Goal: Task Accomplishment & Management: Use online tool/utility

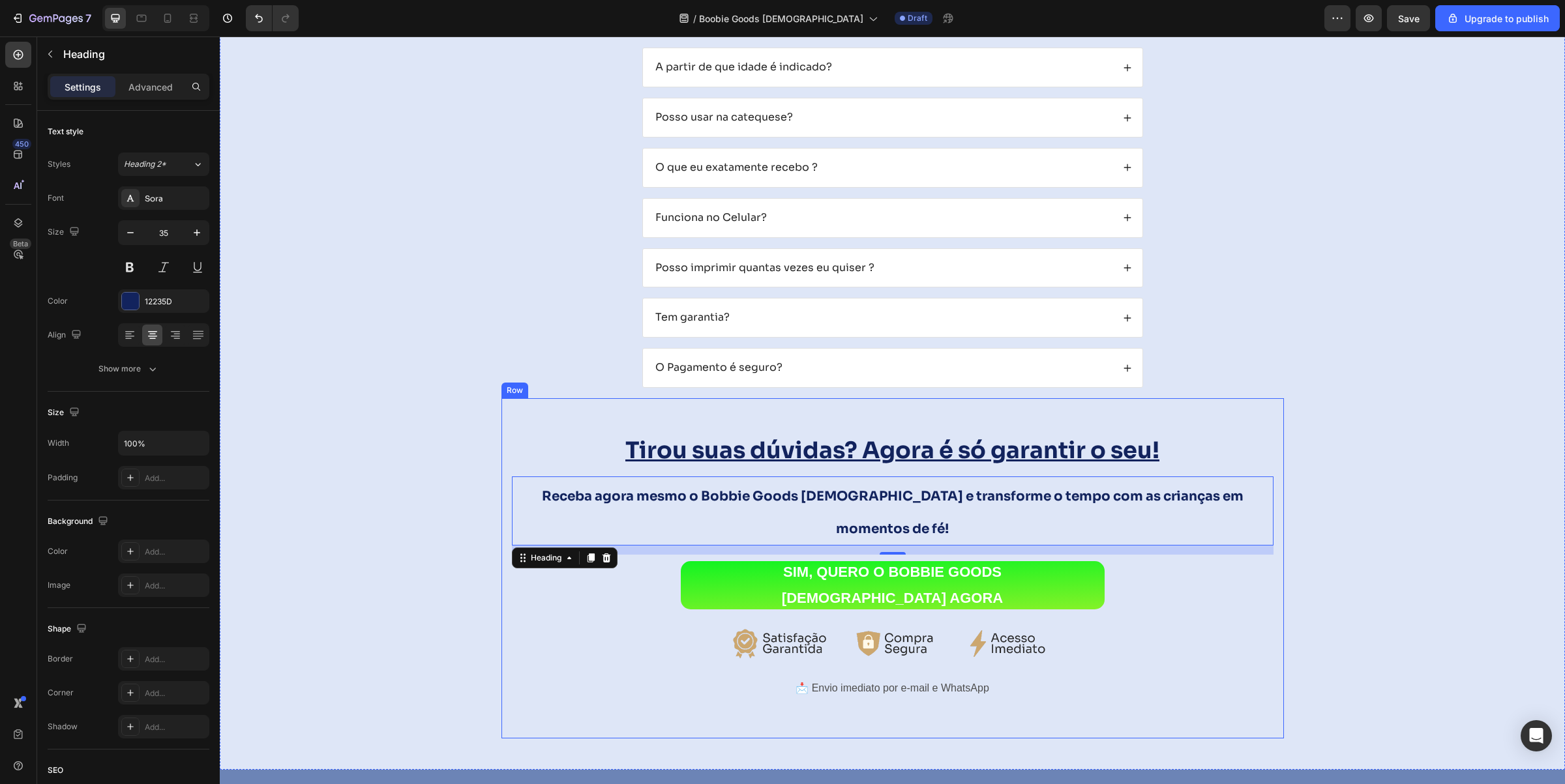
scroll to position [8217, 0]
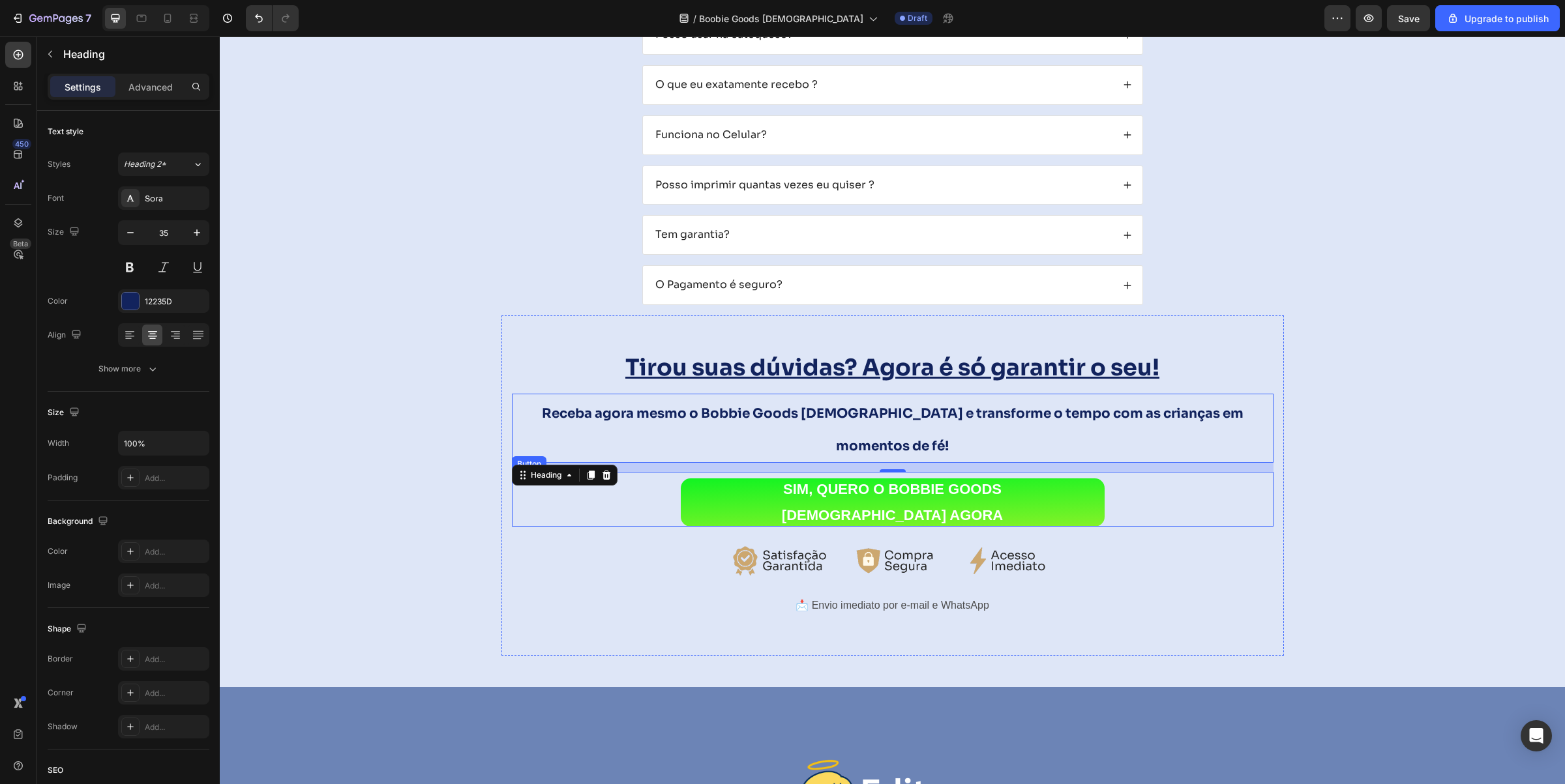
click at [618, 483] on div "SIM, QUERO O BOBBIE GOODS [DEMOGRAPHIC_DATA] AGORA Button" at bounding box center [893, 499] width 762 height 55
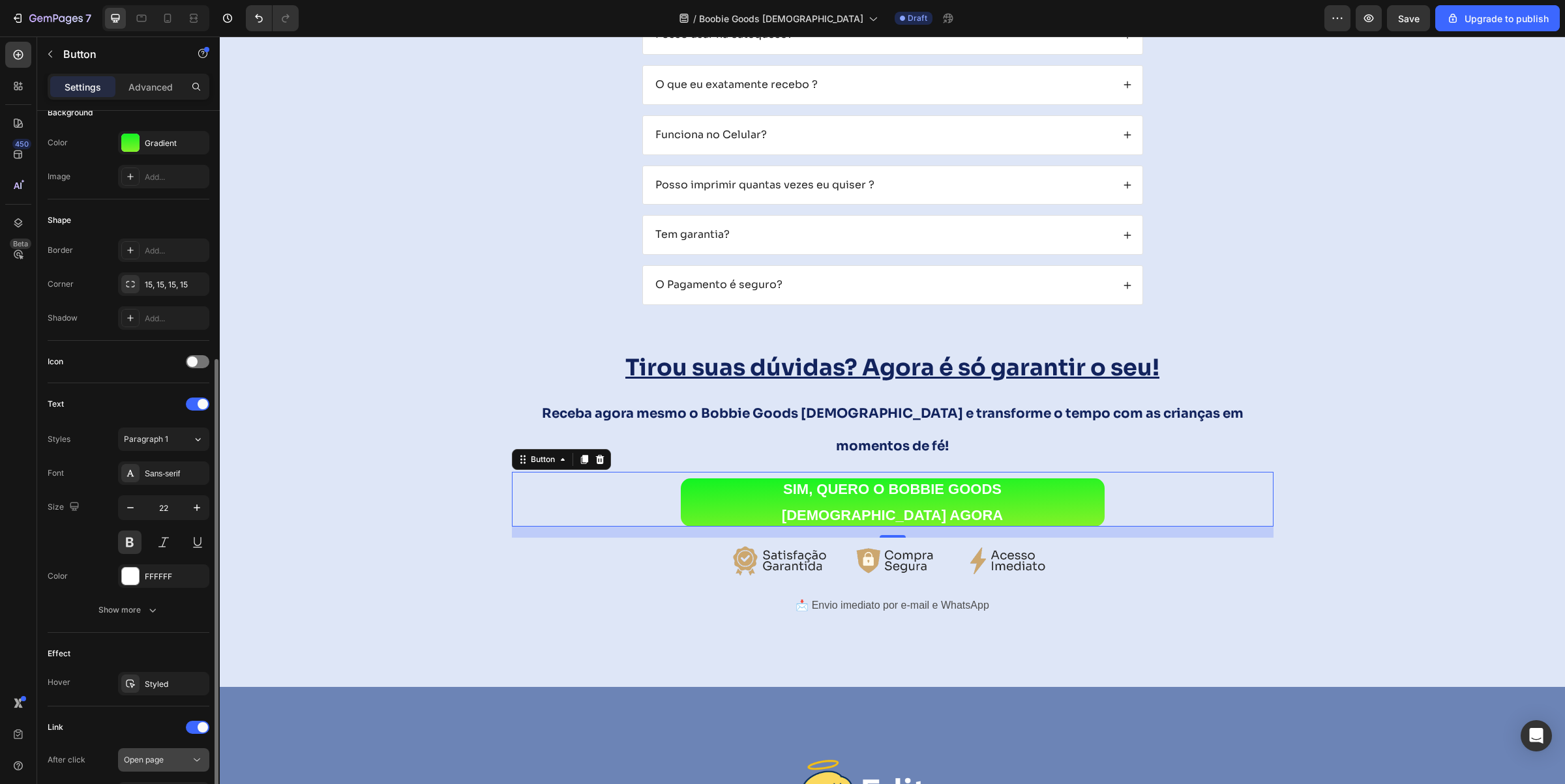
scroll to position [326, 0]
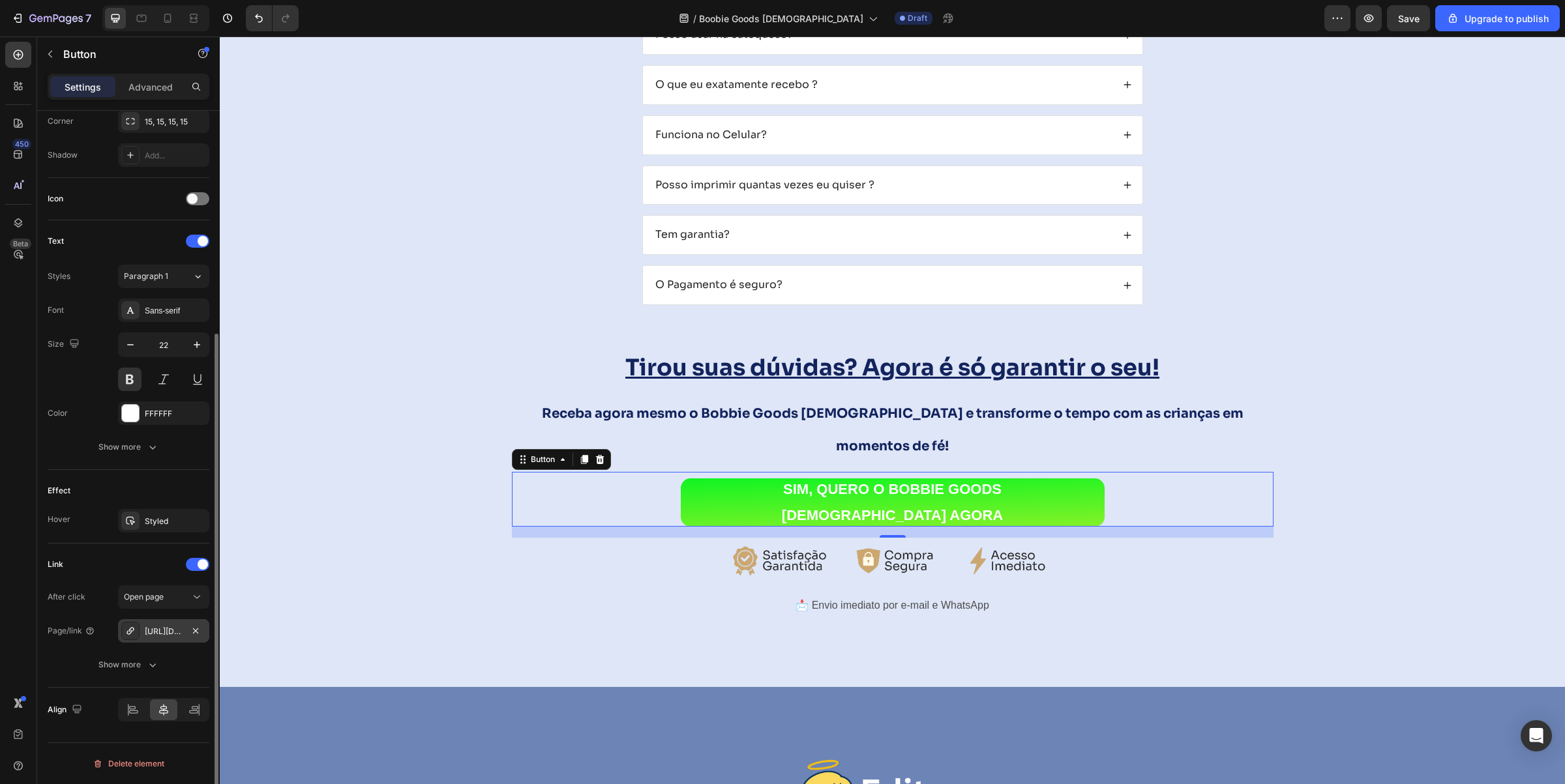
click at [163, 640] on div "[URL][DOMAIN_NAME]" at bounding box center [163, 631] width 91 height 23
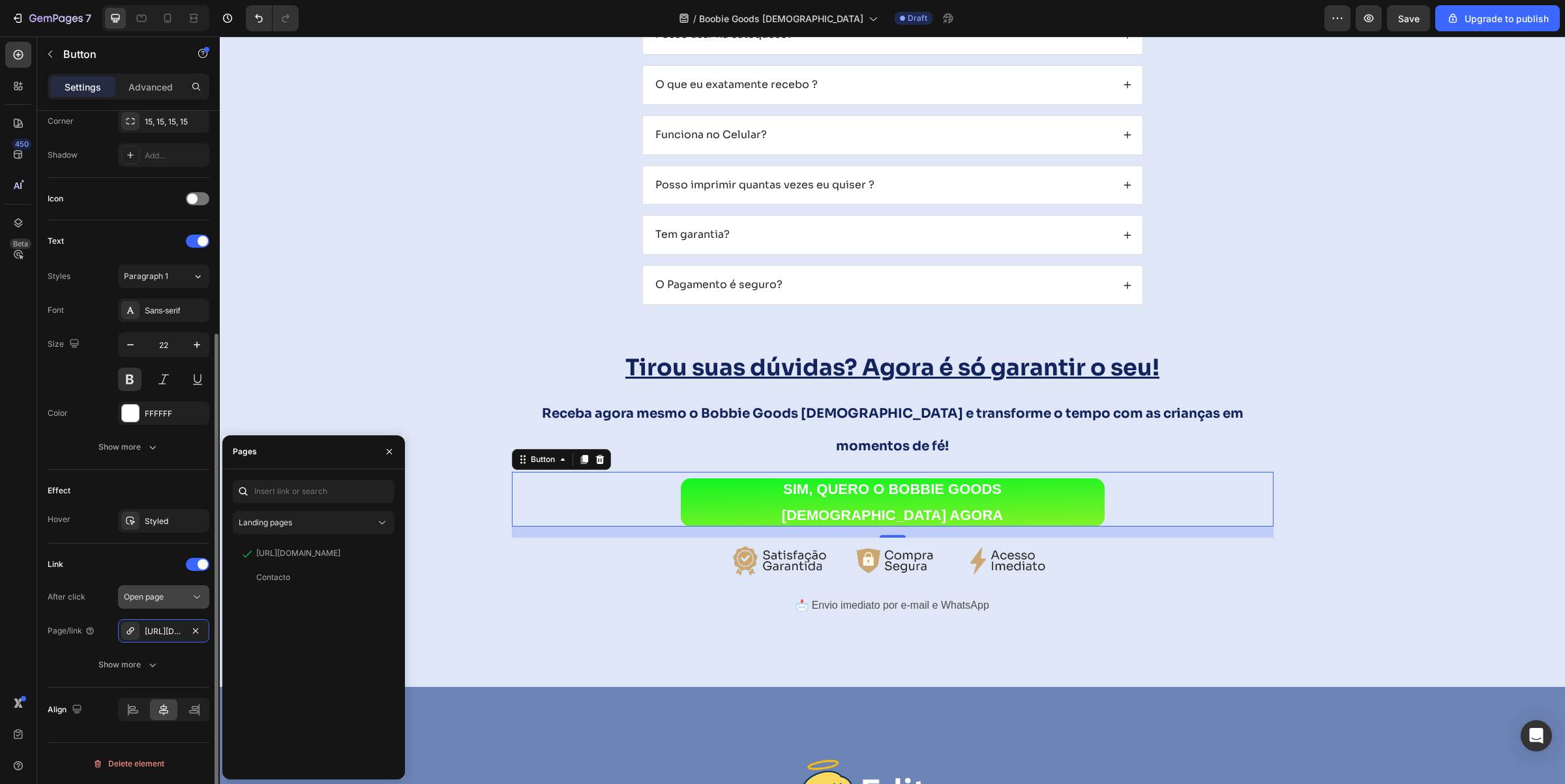
click at [171, 600] on div "Open page" at bounding box center [157, 598] width 67 height 12
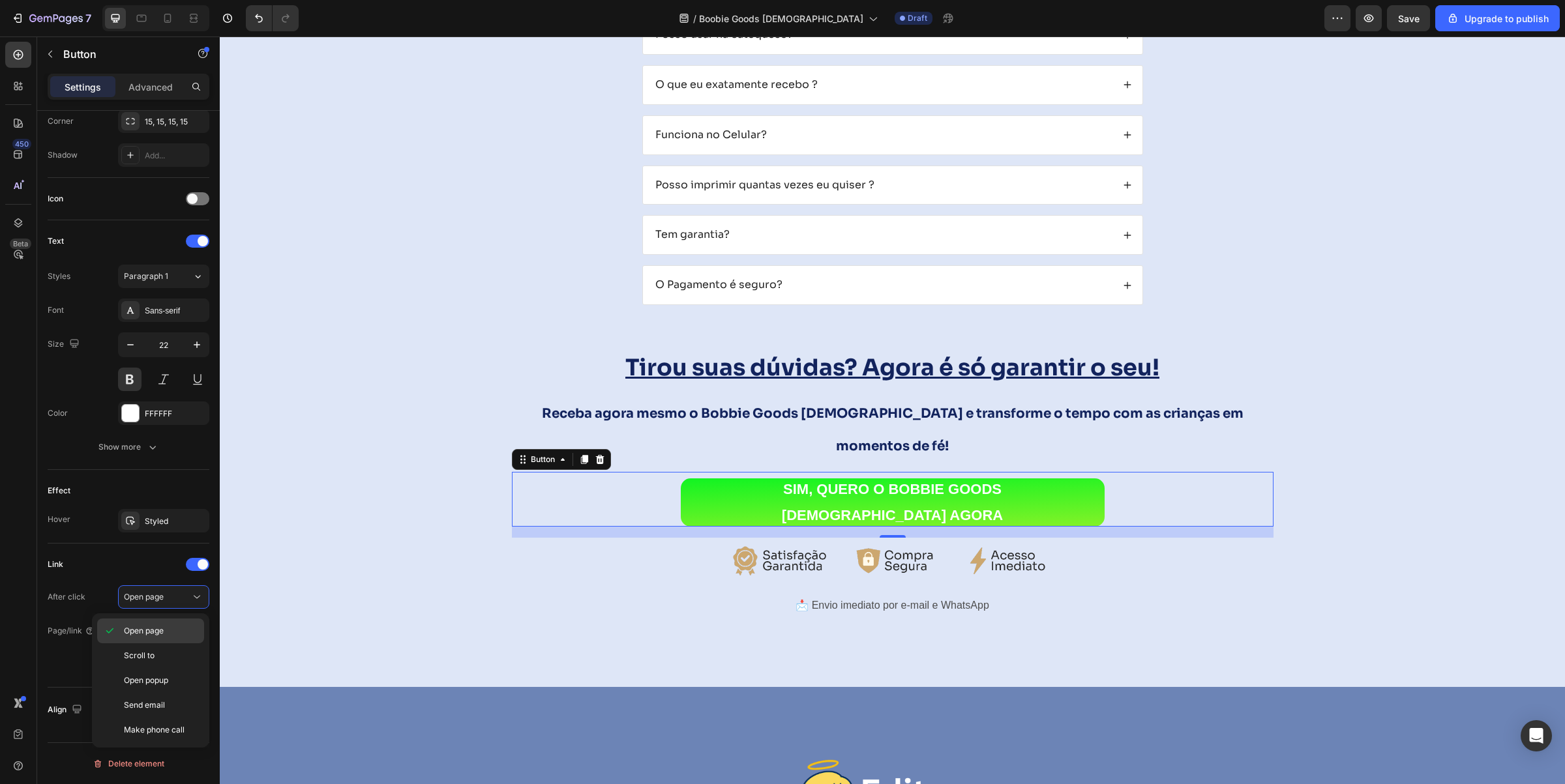
click at [151, 627] on span "Open page" at bounding box center [143, 631] width 40 height 12
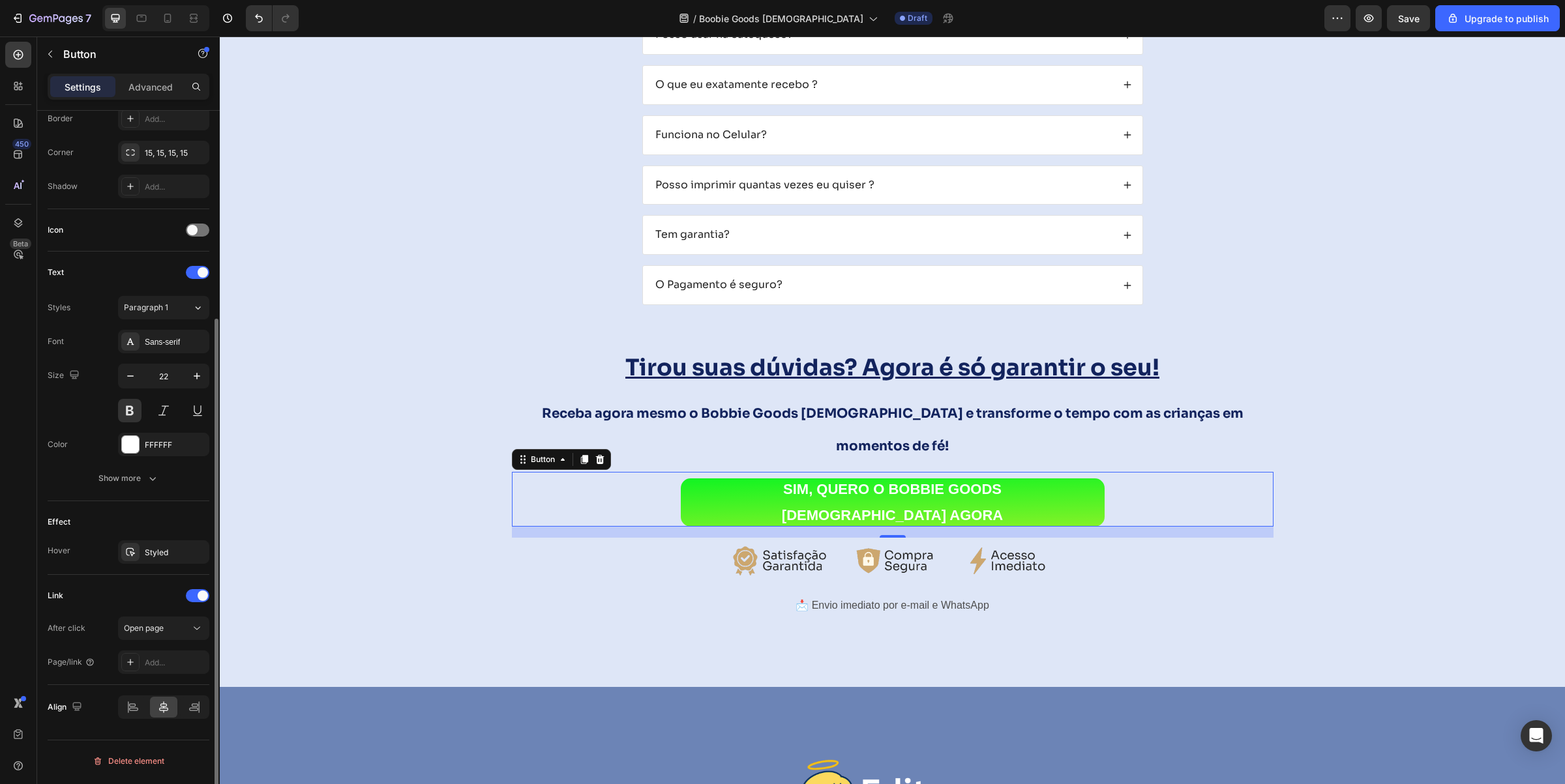
scroll to position [294, 0]
click at [166, 663] on div "Add..." at bounding box center [176, 663] width 61 height 12
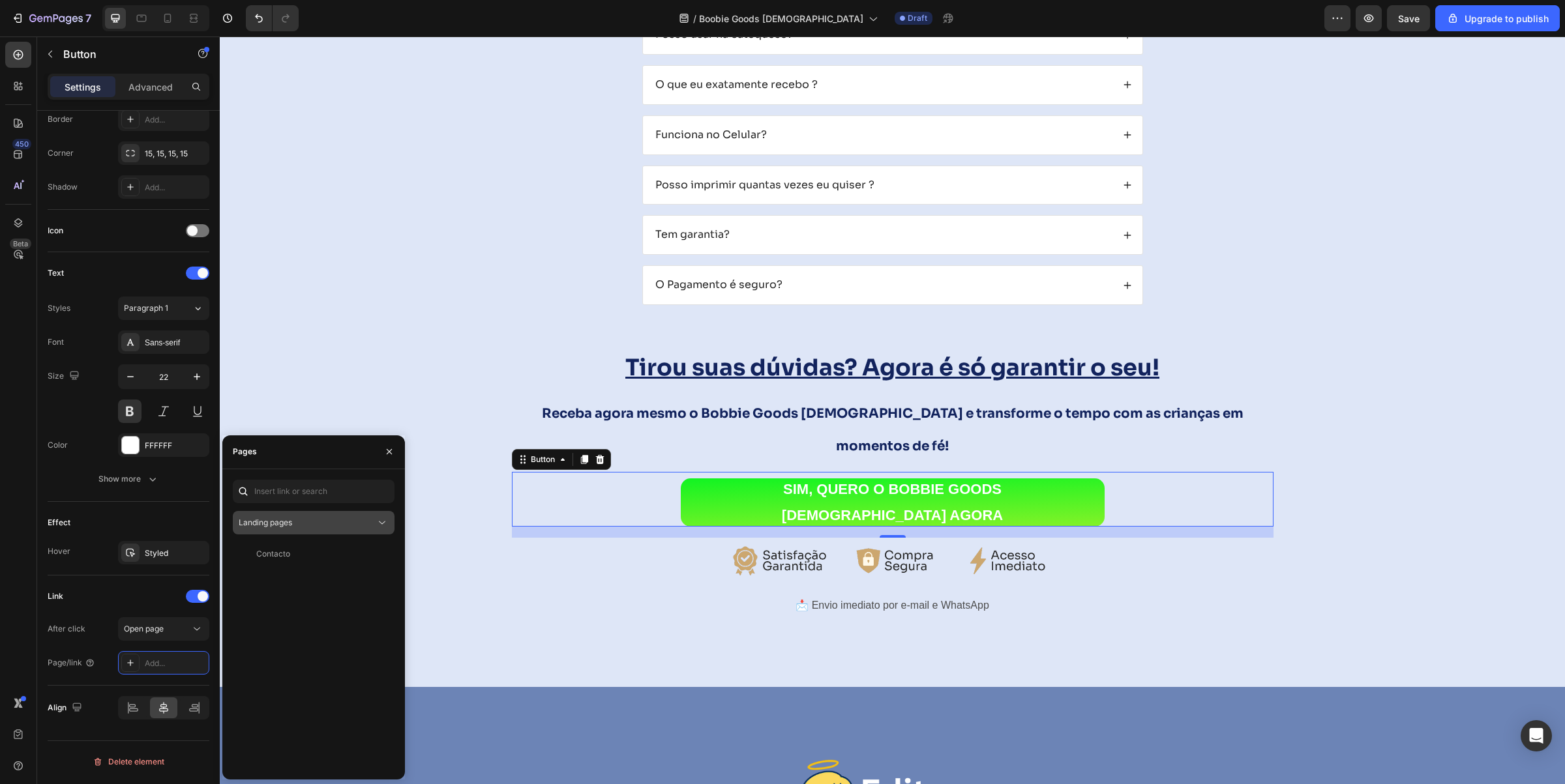
click at [369, 520] on div "Landing pages" at bounding box center [307, 523] width 137 height 12
click at [288, 708] on div "Contacto View" at bounding box center [313, 656] width 162 height 227
click at [296, 488] on input "text" at bounding box center [313, 491] width 162 height 23
paste input "[URL][DOMAIN_NAME]"
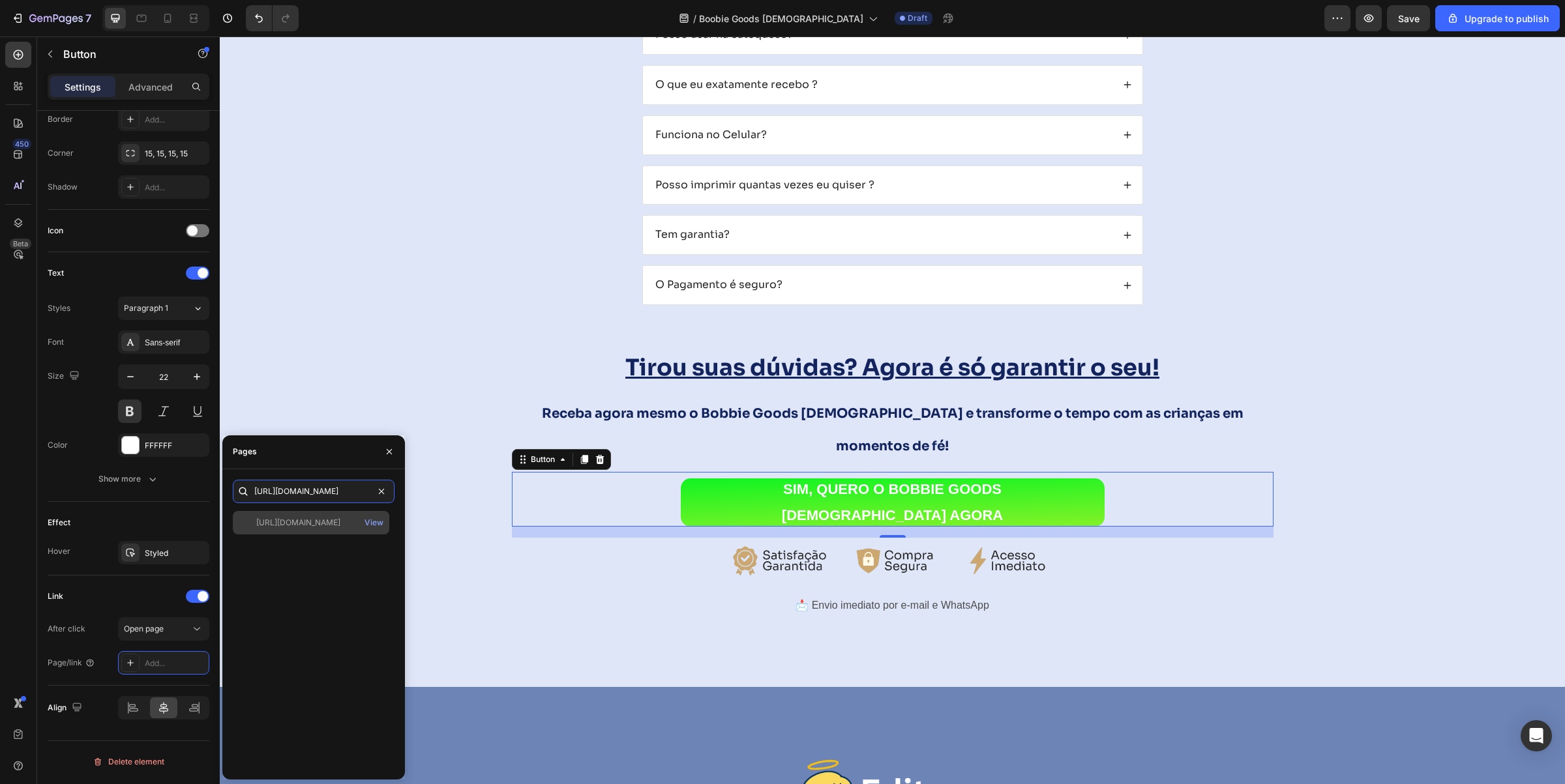
type input "[URL][DOMAIN_NAME]"
click at [328, 523] on div "[URL][DOMAIN_NAME]" at bounding box center [298, 523] width 84 height 12
click at [555, 564] on div "Tirou suas dúvidas? Agora é só garantir o seu! Heading Receba agora mesmo o Bob…" at bounding box center [893, 486] width 762 height 320
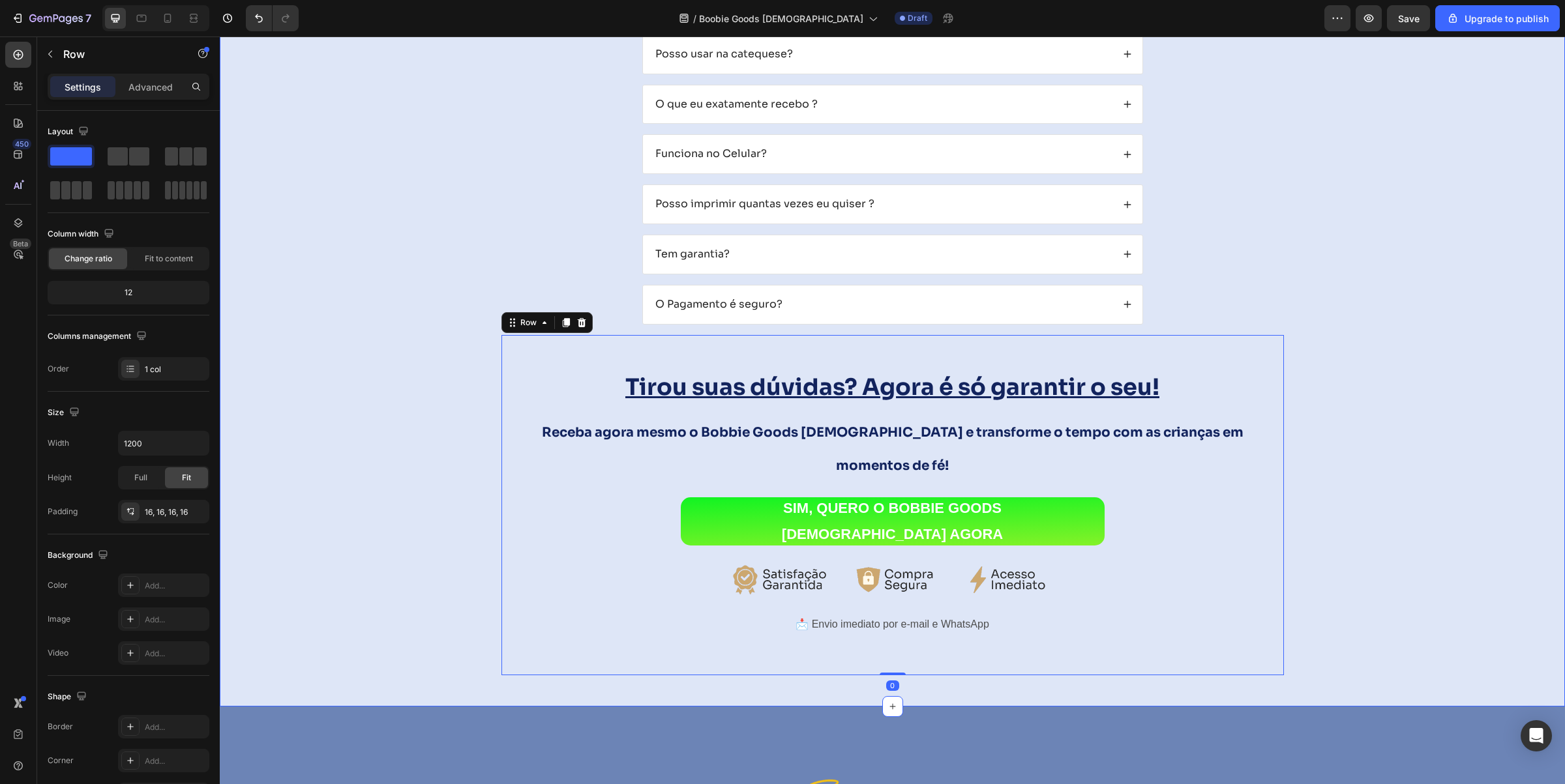
scroll to position [7402, 0]
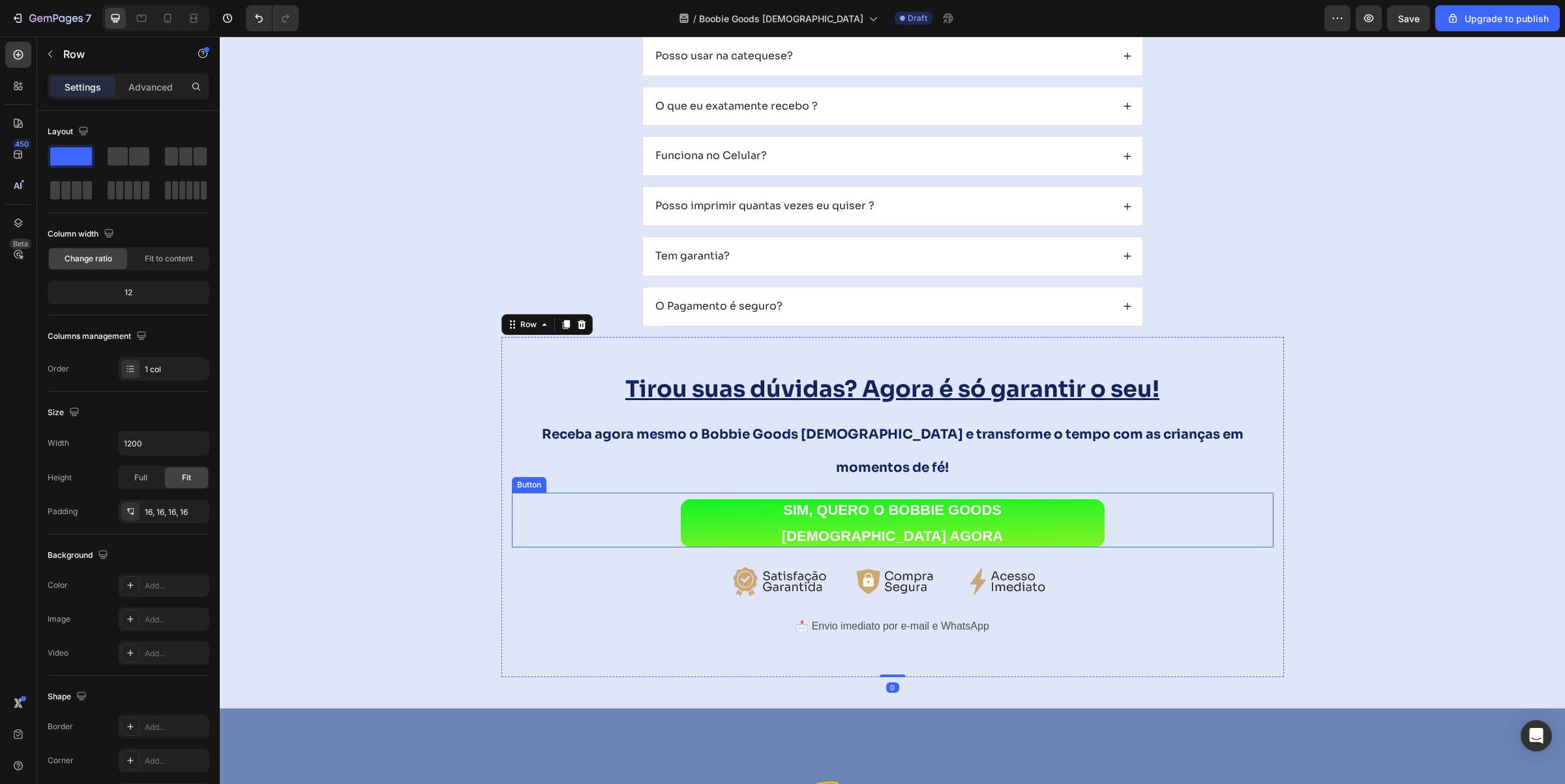
click at [604, 500] on div "SIM, QUERO O BOBBIE GOODS [DEMOGRAPHIC_DATA] AGORA Button" at bounding box center [893, 520] width 762 height 55
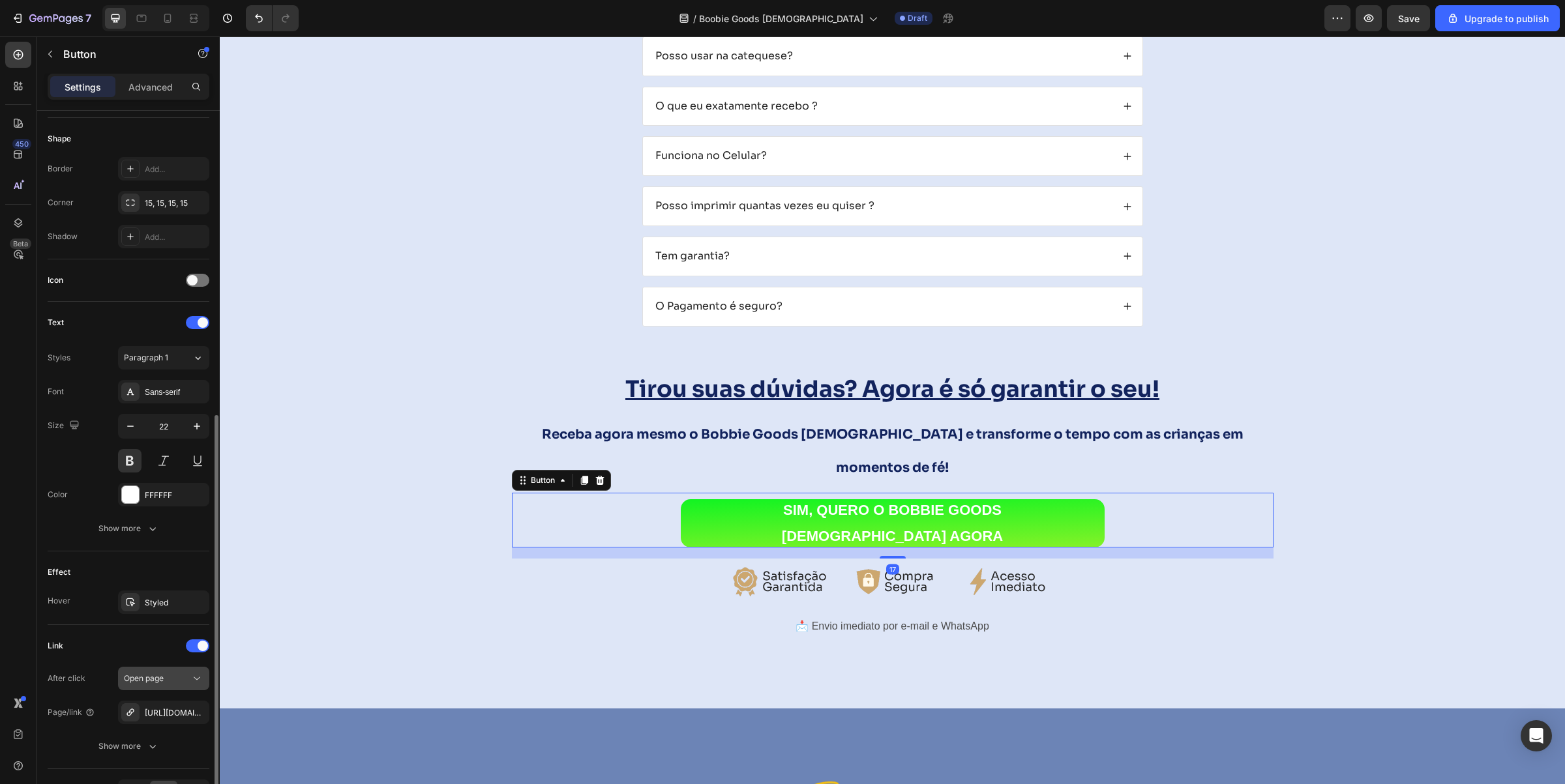
scroll to position [328, 0]
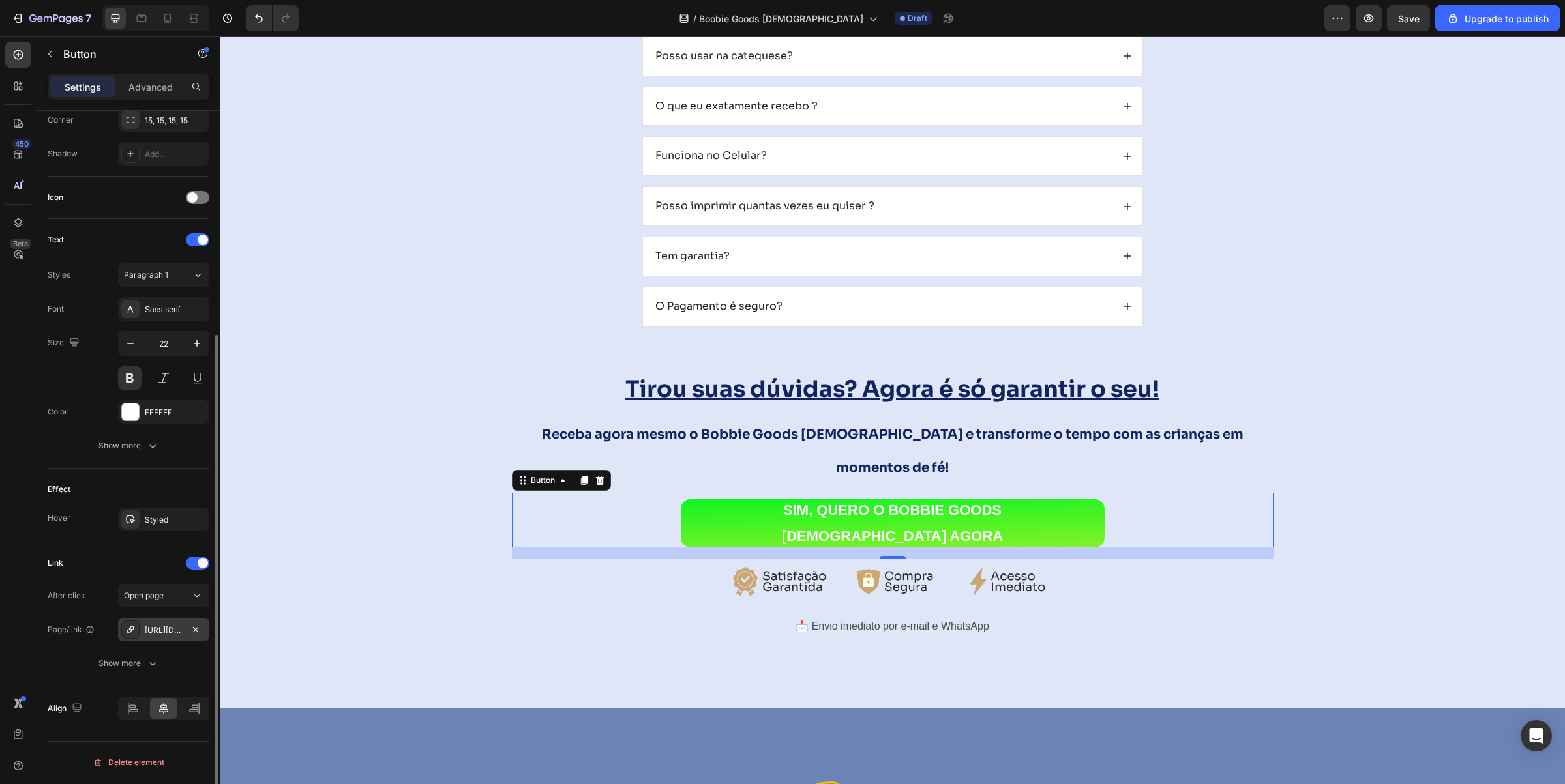
click at [161, 627] on div "[URL][DOMAIN_NAME]" at bounding box center [164, 630] width 38 height 12
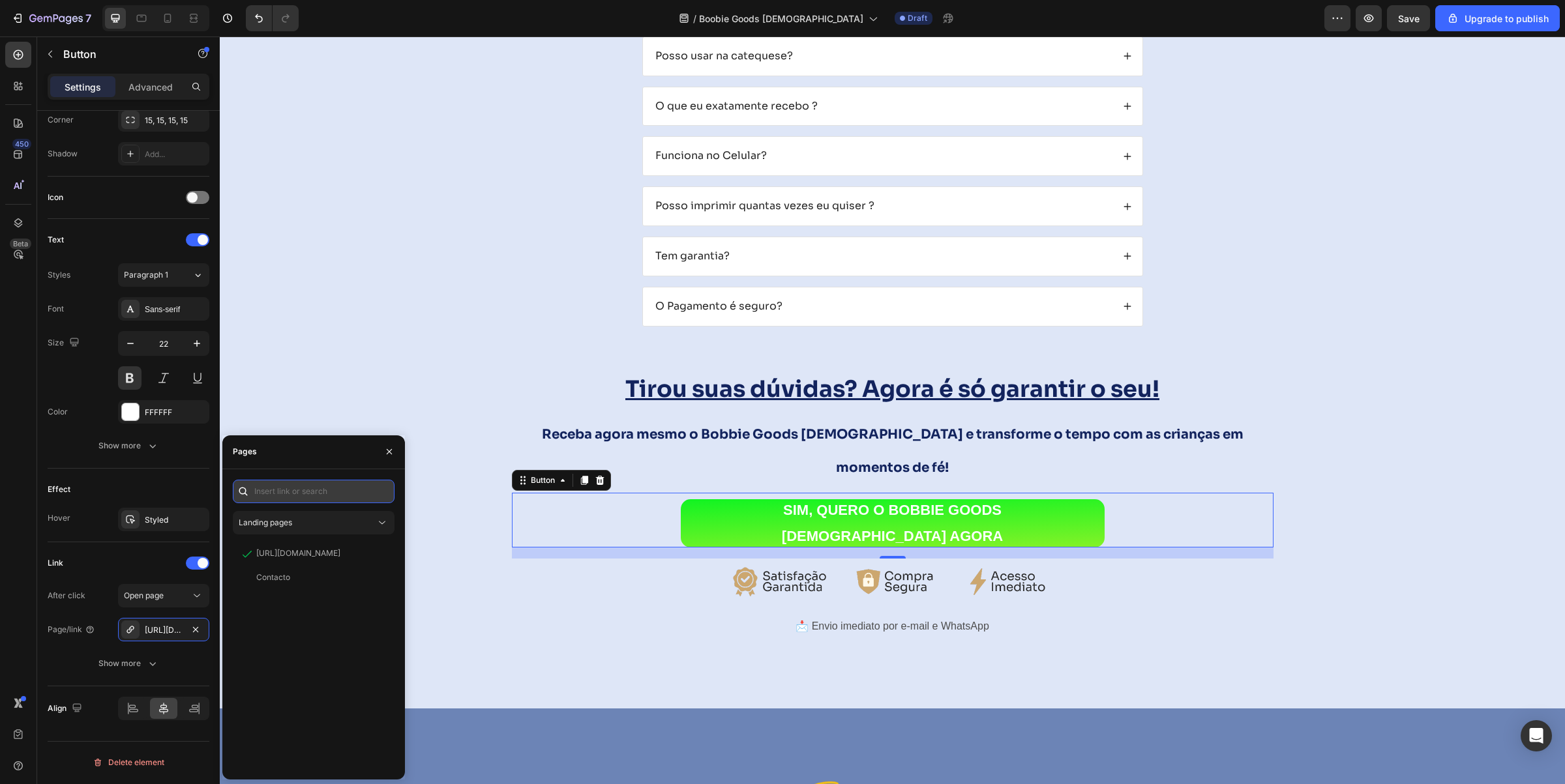
click at [314, 489] on input "text" at bounding box center [313, 491] width 162 height 23
paste input "[URL][DOMAIN_NAME]"
type input "[URL][DOMAIN_NAME]"
click at [296, 523] on div "[URL][DOMAIN_NAME]" at bounding box center [298, 522] width 84 height 12
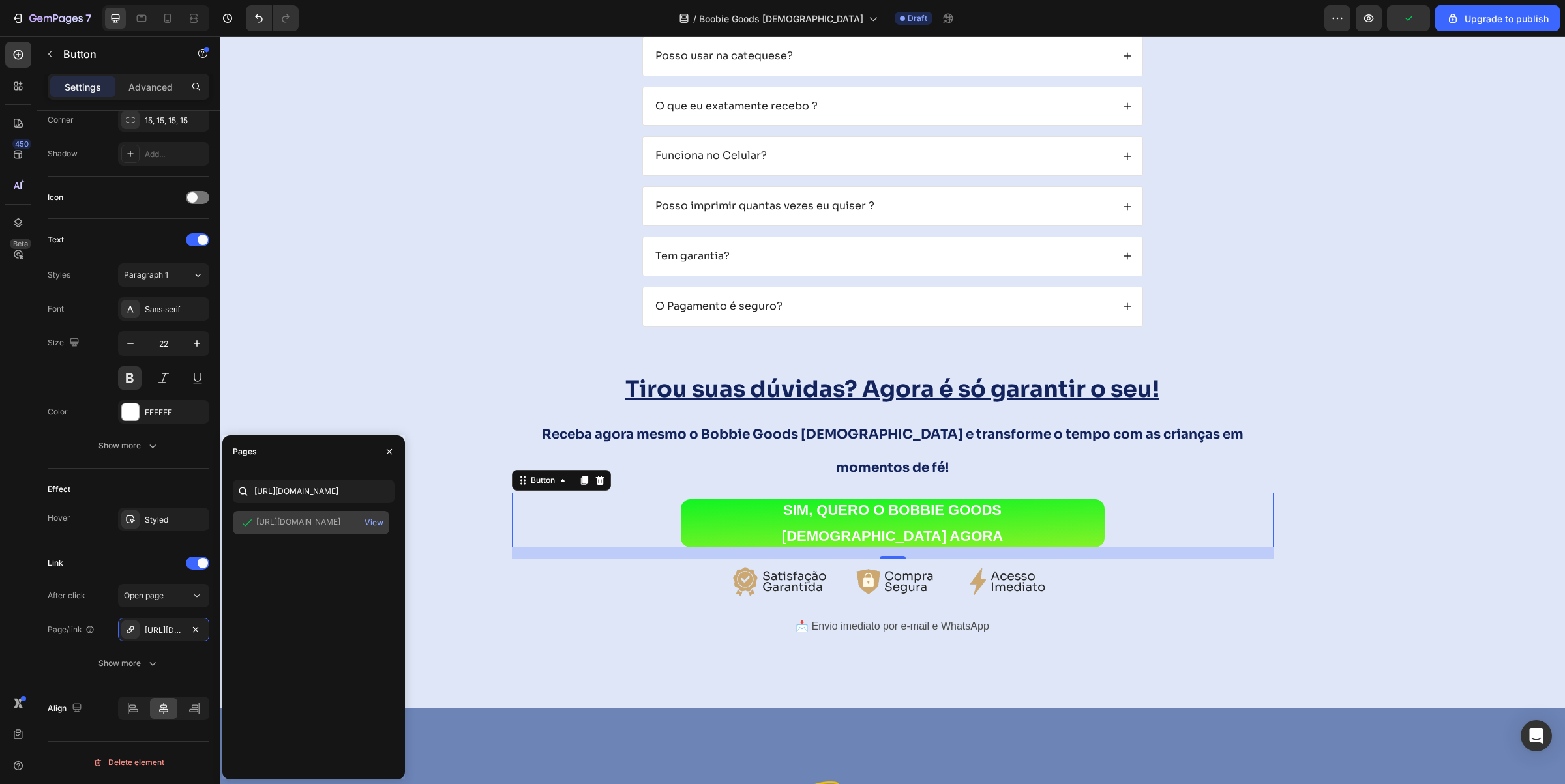
scroll to position [0, 0]
click at [502, 603] on div "Tirou suas dúvidas? Agora é só garantir o seu! Heading Receba agora mesmo o Bob…" at bounding box center [893, 507] width 783 height 340
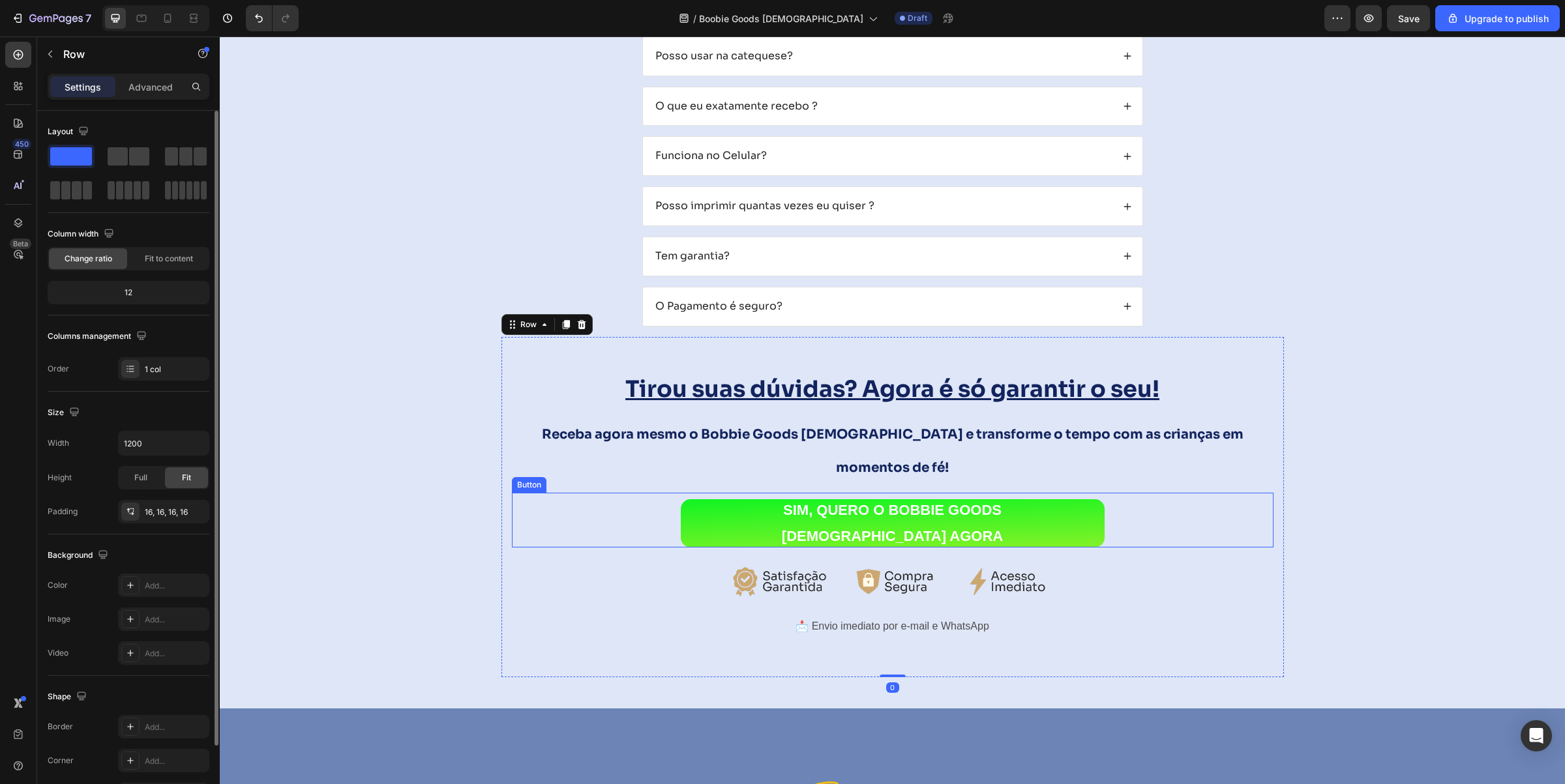
click at [568, 507] on div "SIM, QUERO O BOBBIE GOODS [DEMOGRAPHIC_DATA] AGORA Button" at bounding box center [893, 520] width 762 height 55
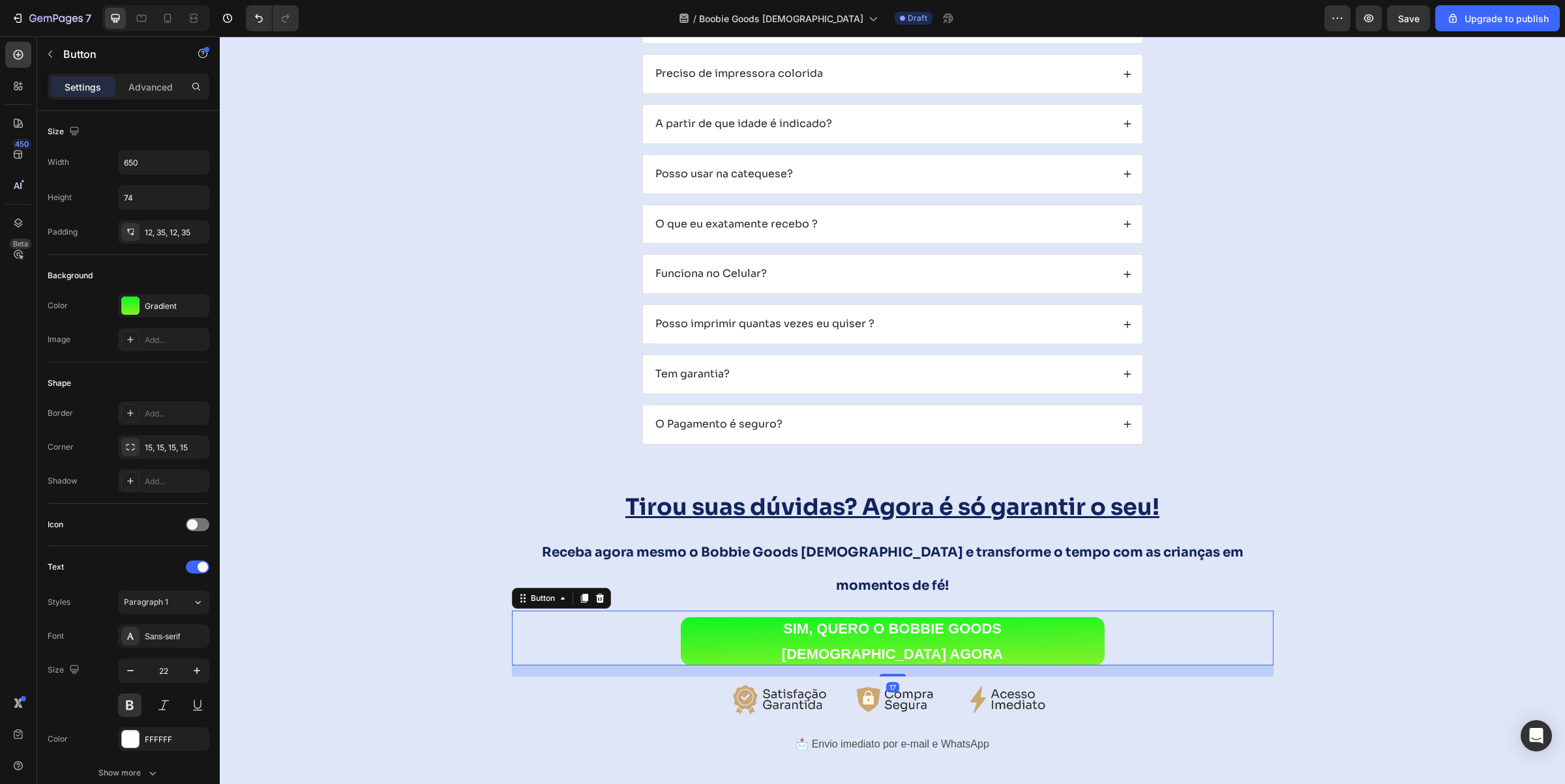
scroll to position [7300, 0]
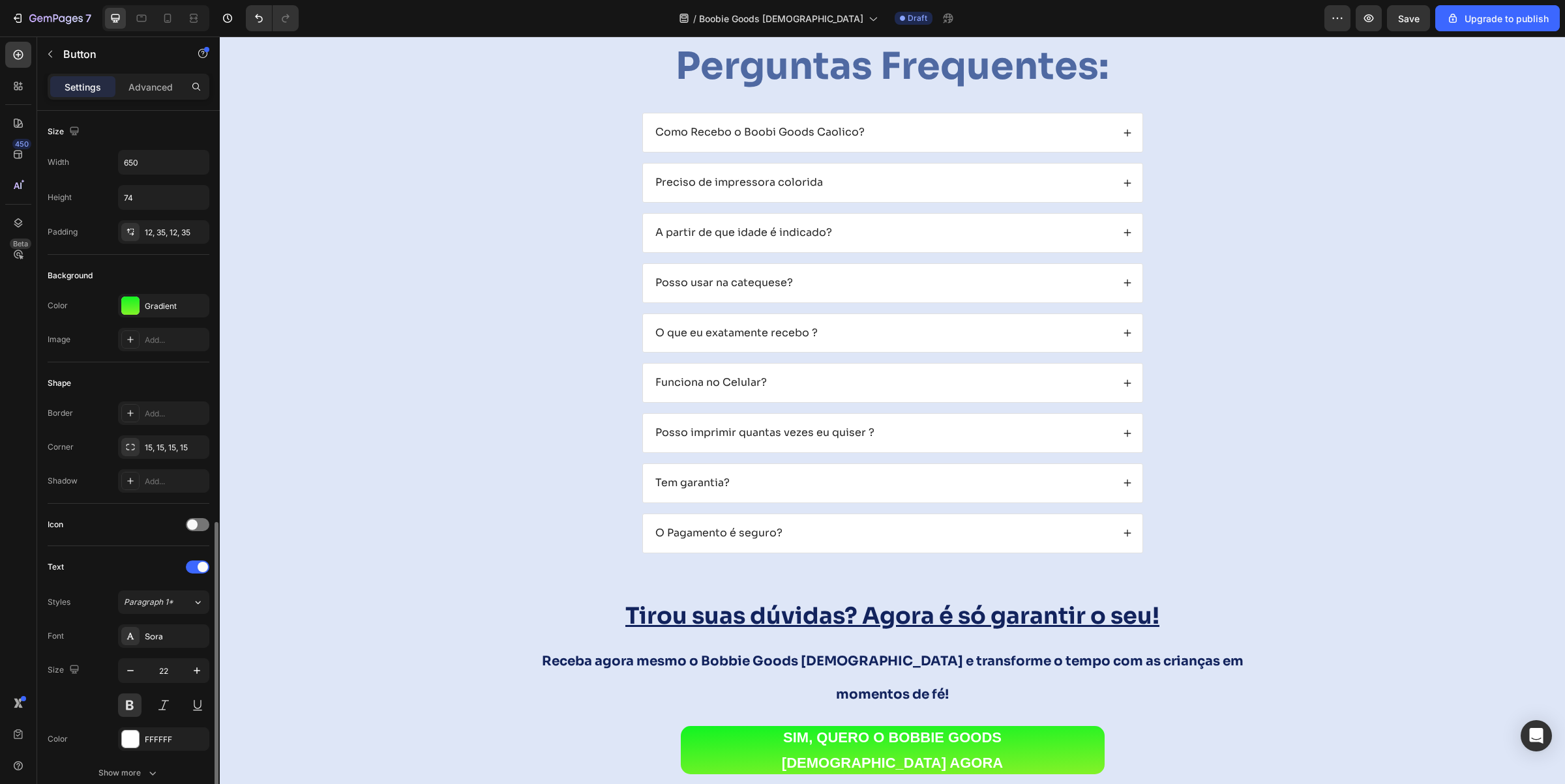
scroll to position [328, 0]
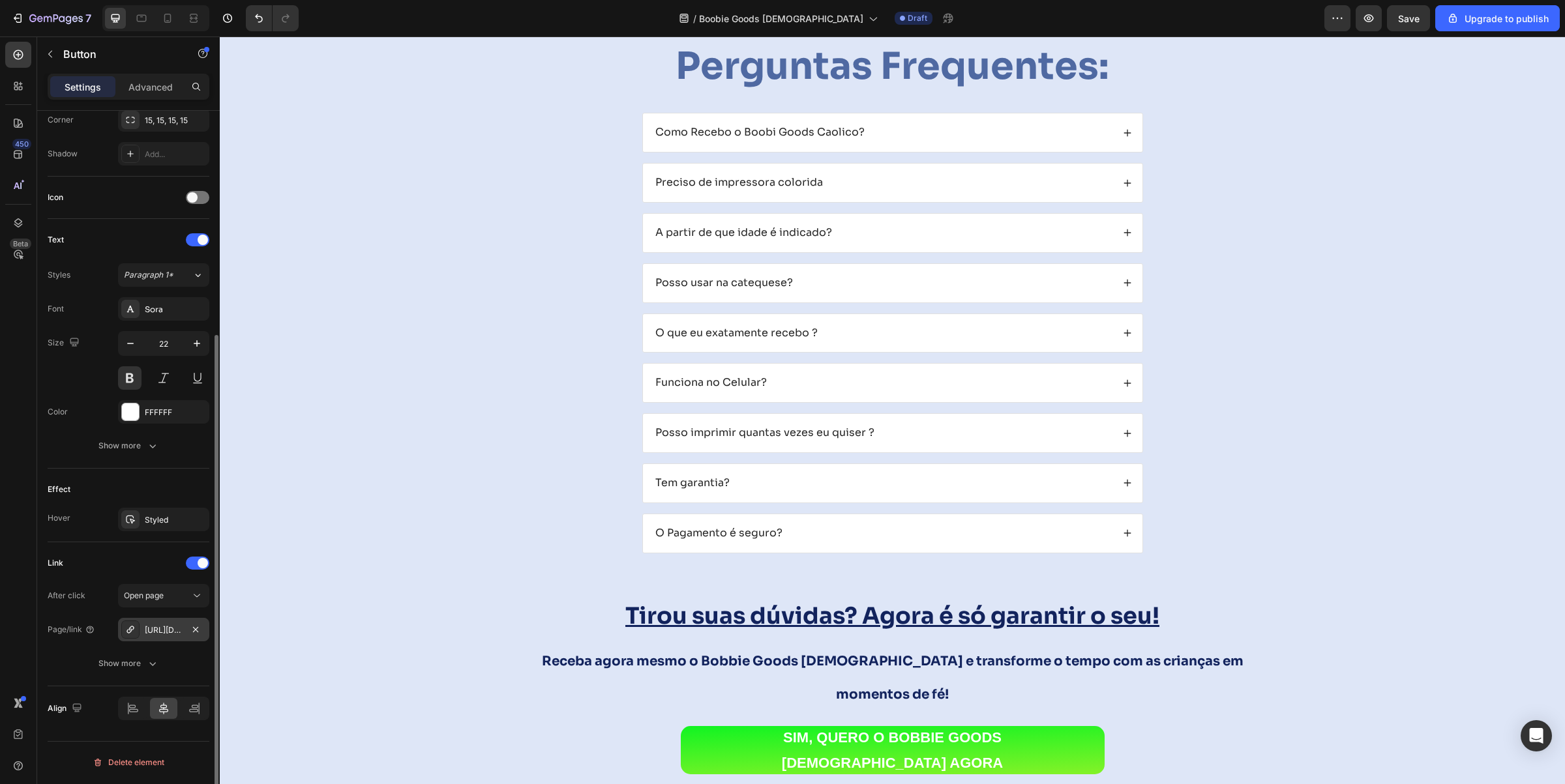
click at [165, 630] on div "[URL][DOMAIN_NAME]" at bounding box center [164, 630] width 38 height 12
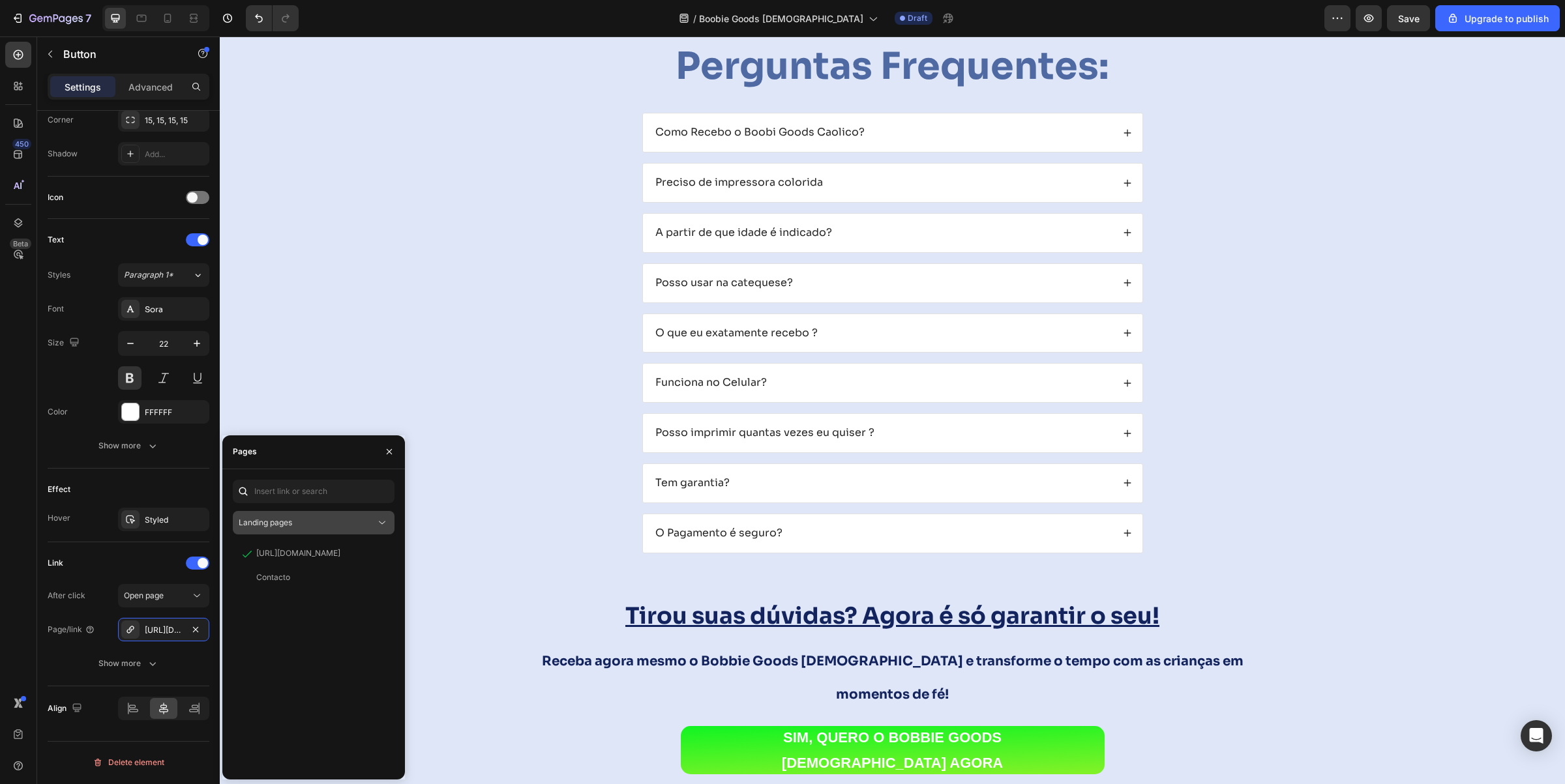
click at [293, 517] on div "Landing pages" at bounding box center [307, 523] width 137 height 12
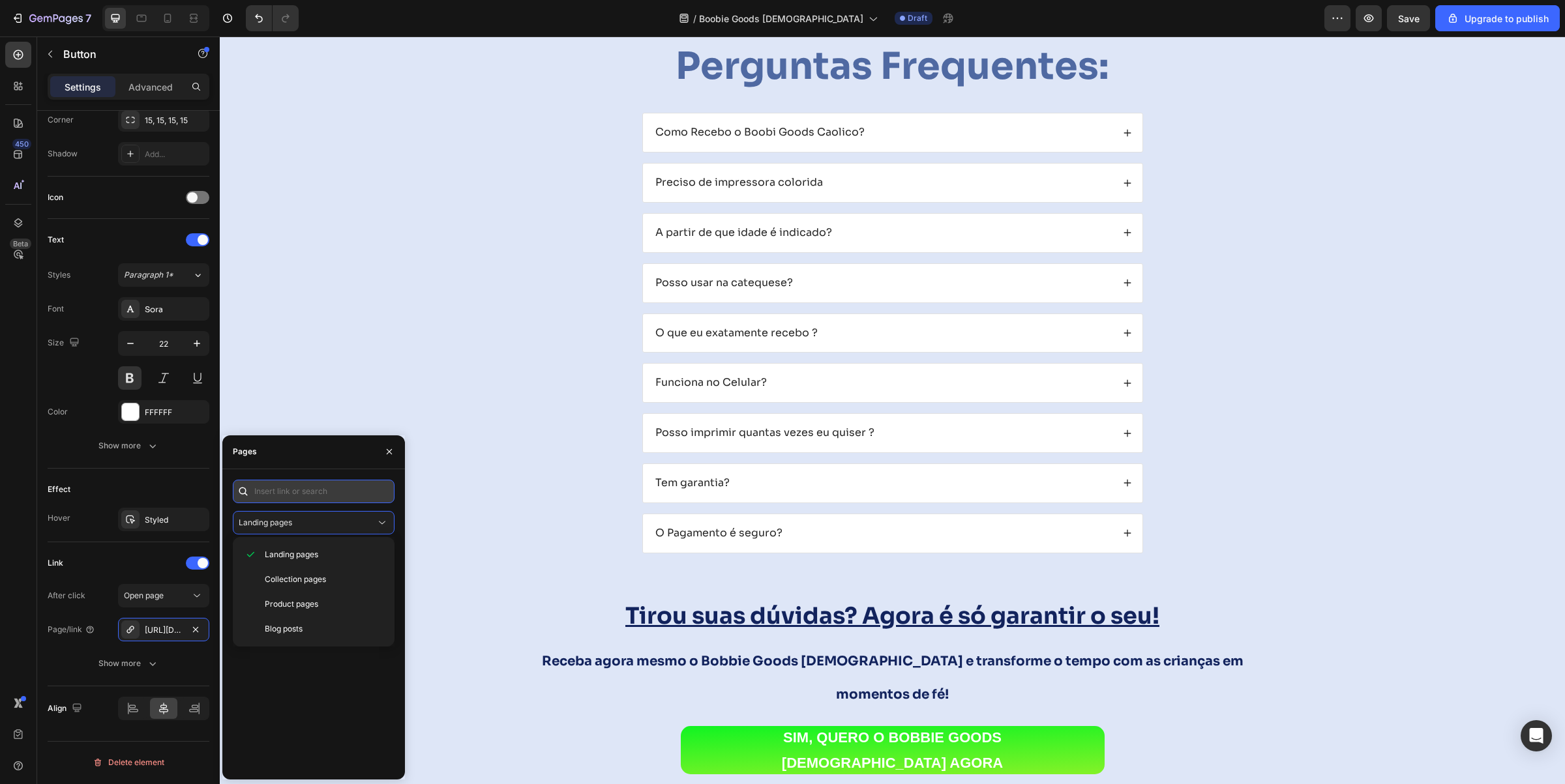
click at [291, 492] on input "text" at bounding box center [313, 491] width 162 height 23
paste input "[URL][DOMAIN_NAME]"
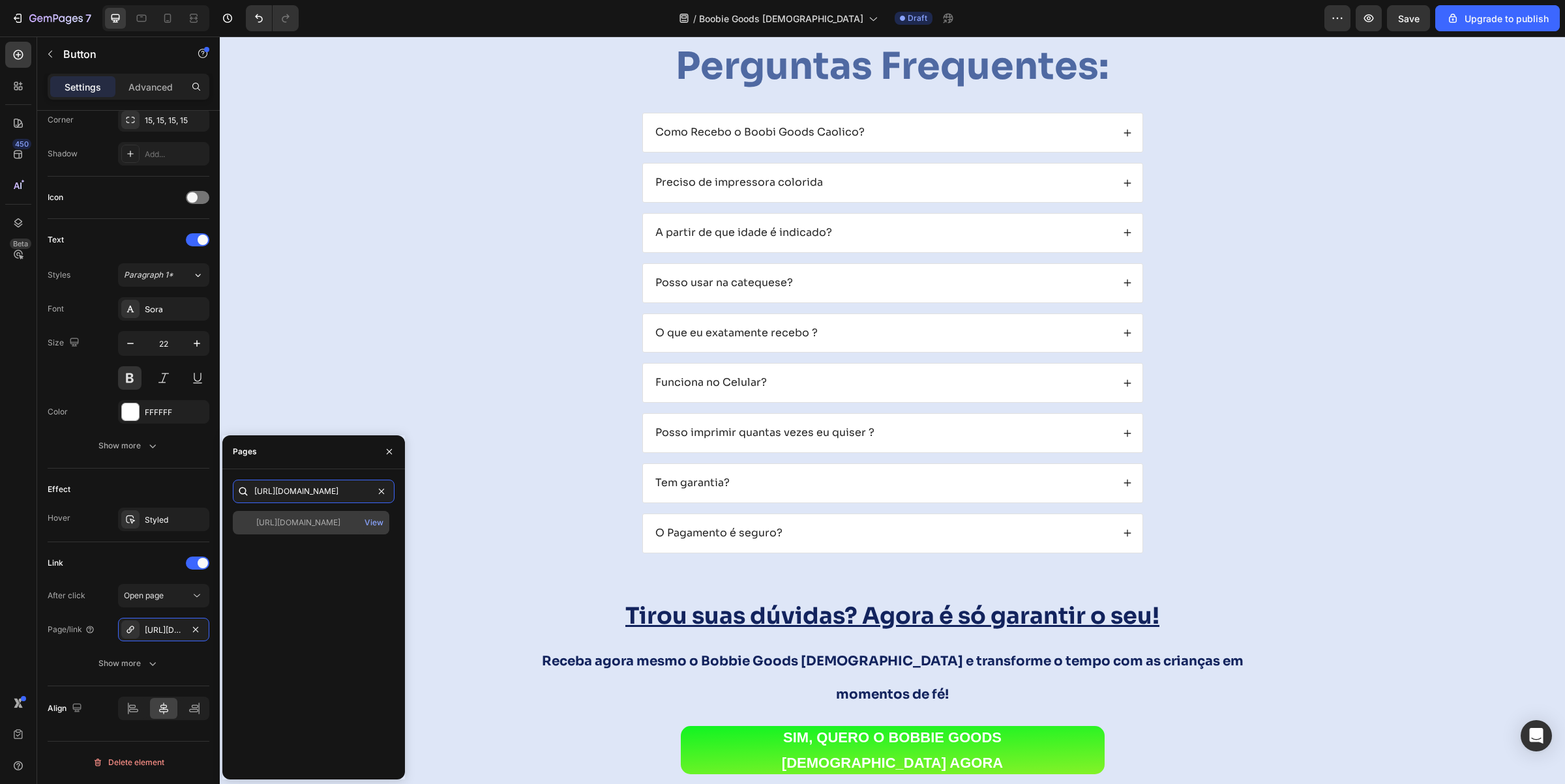
type input "[URL][DOMAIN_NAME]"
click at [295, 525] on div "[URL][DOMAIN_NAME]" at bounding box center [298, 523] width 84 height 12
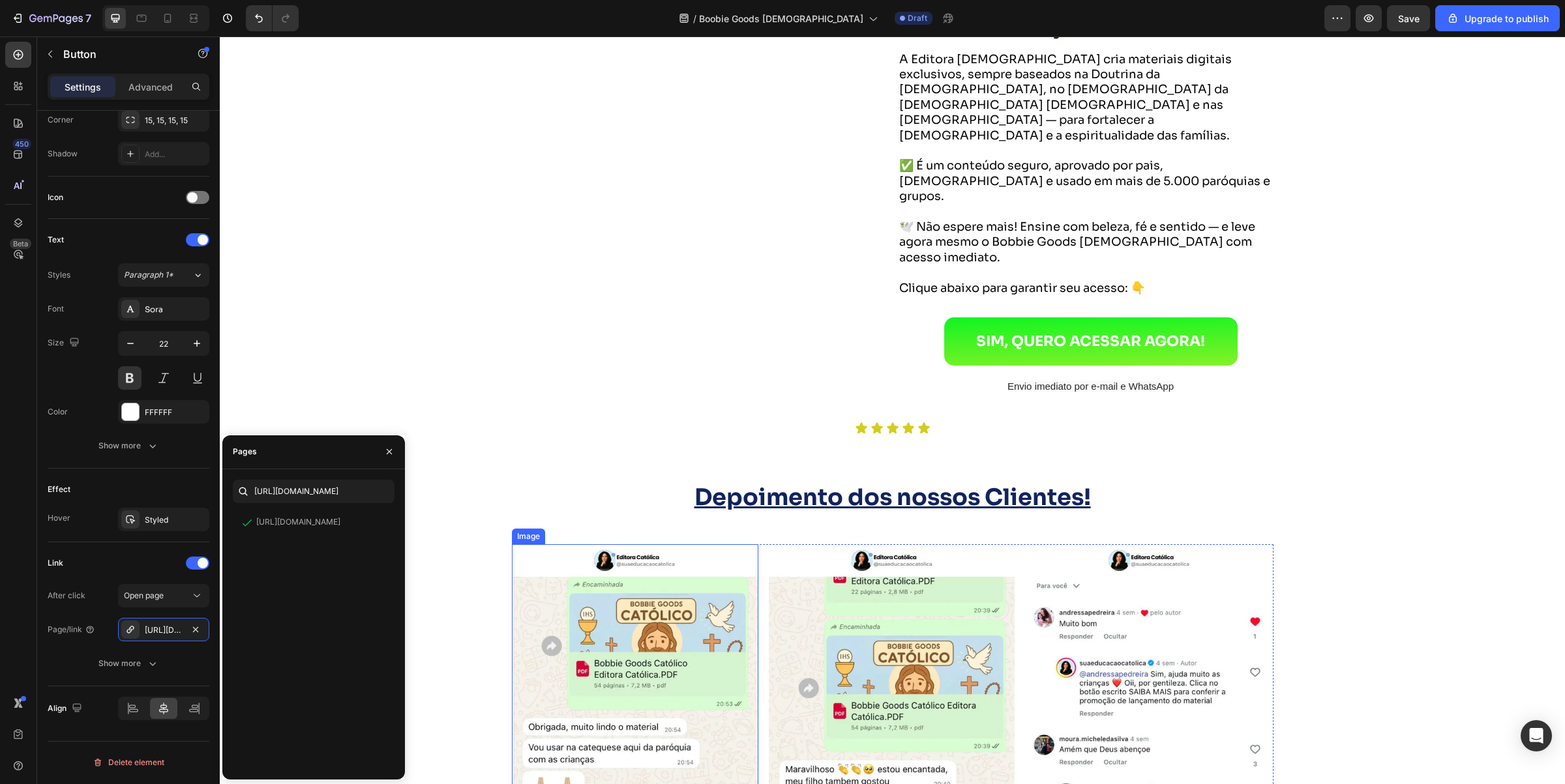
scroll to position [6077, 0]
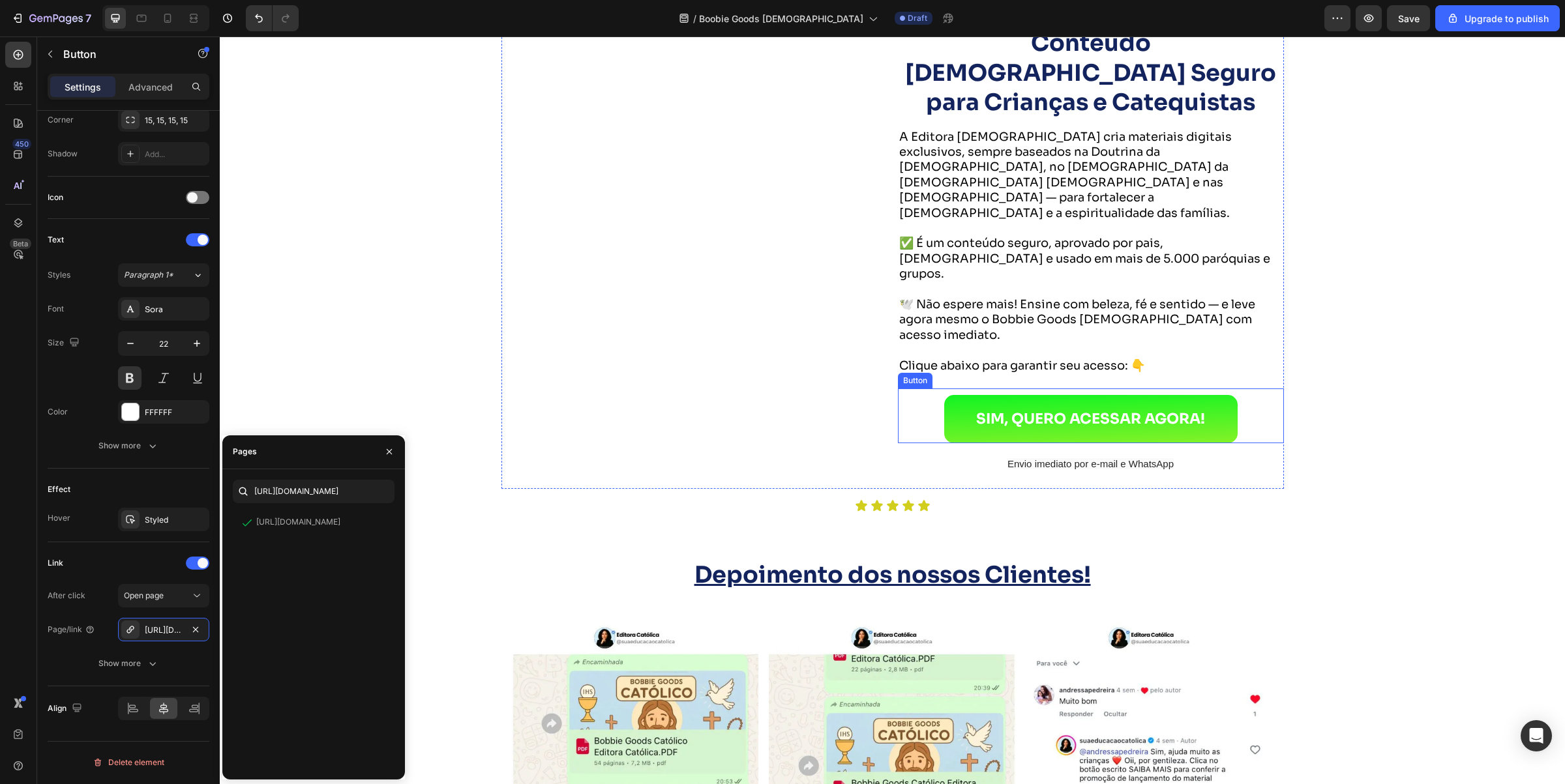
click at [918, 388] on div "SIM, QUERO ACESSAR AGORA! Button" at bounding box center [1092, 415] width 386 height 55
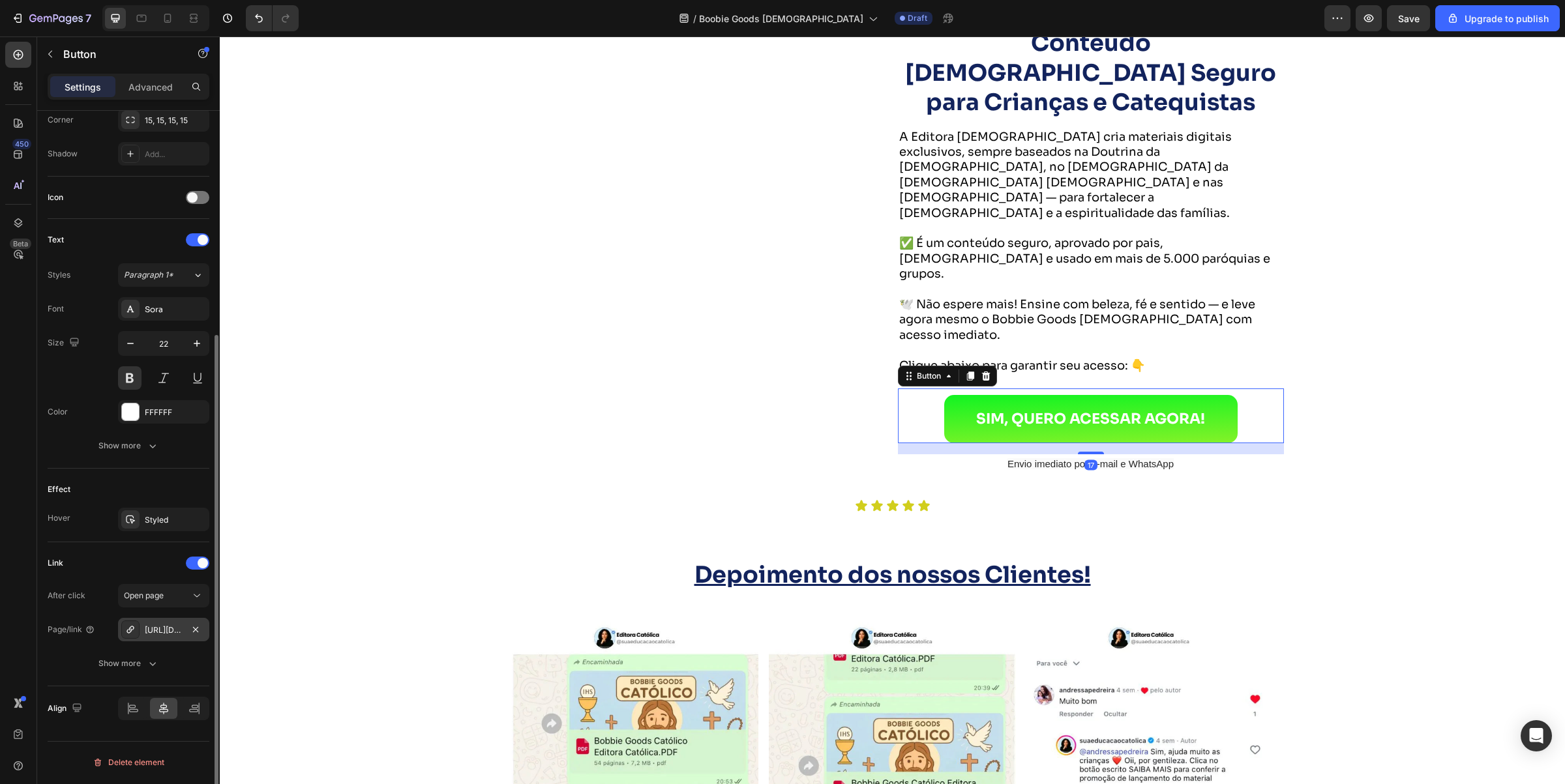
click at [163, 626] on div "[URL][DOMAIN_NAME]" at bounding box center [164, 630] width 38 height 12
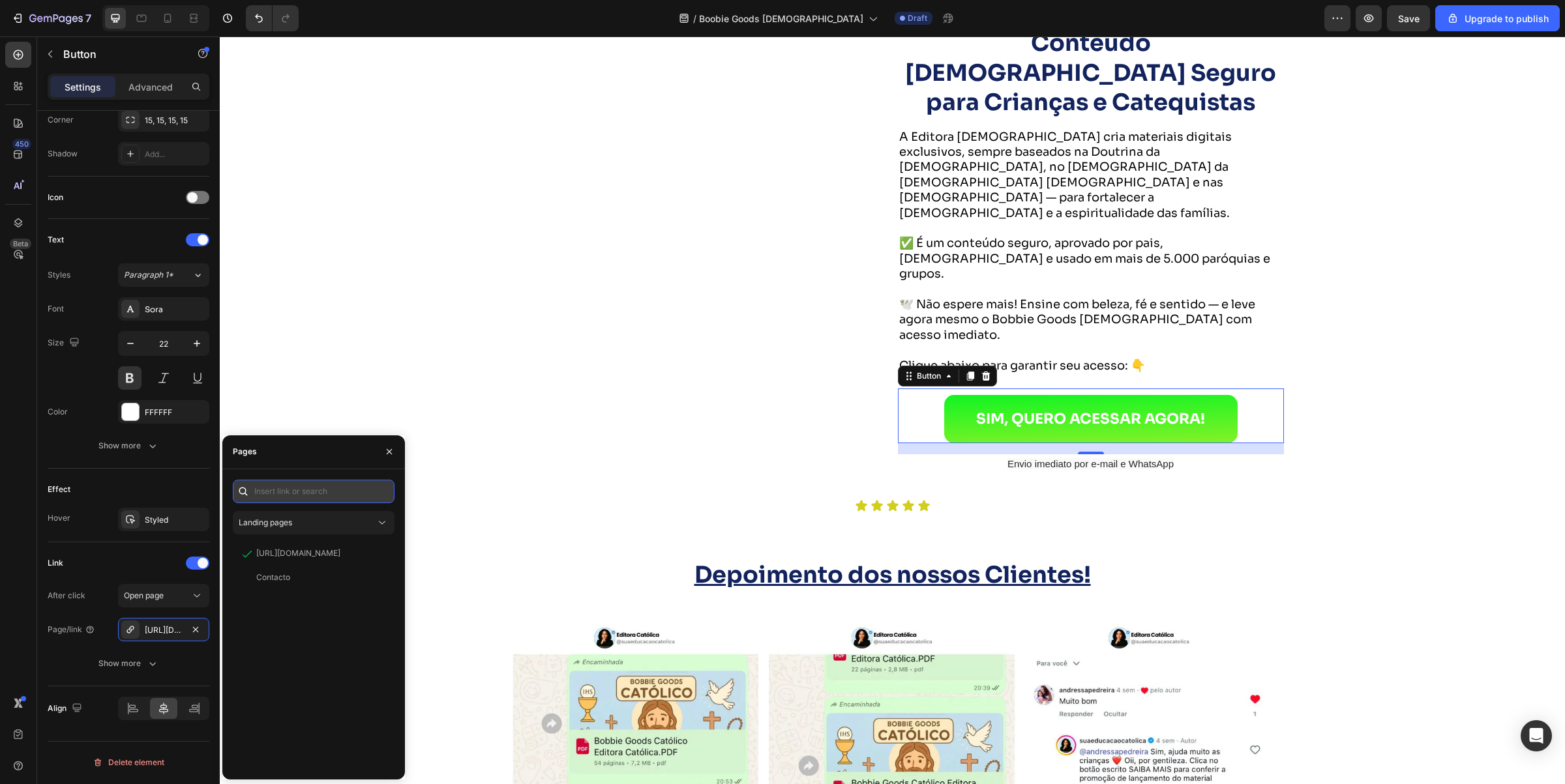
click at [282, 488] on input "text" at bounding box center [313, 491] width 162 height 23
paste input "[URL][DOMAIN_NAME]"
type input "[URL][DOMAIN_NAME]"
click at [275, 523] on div "[URL][DOMAIN_NAME]" at bounding box center [298, 523] width 84 height 12
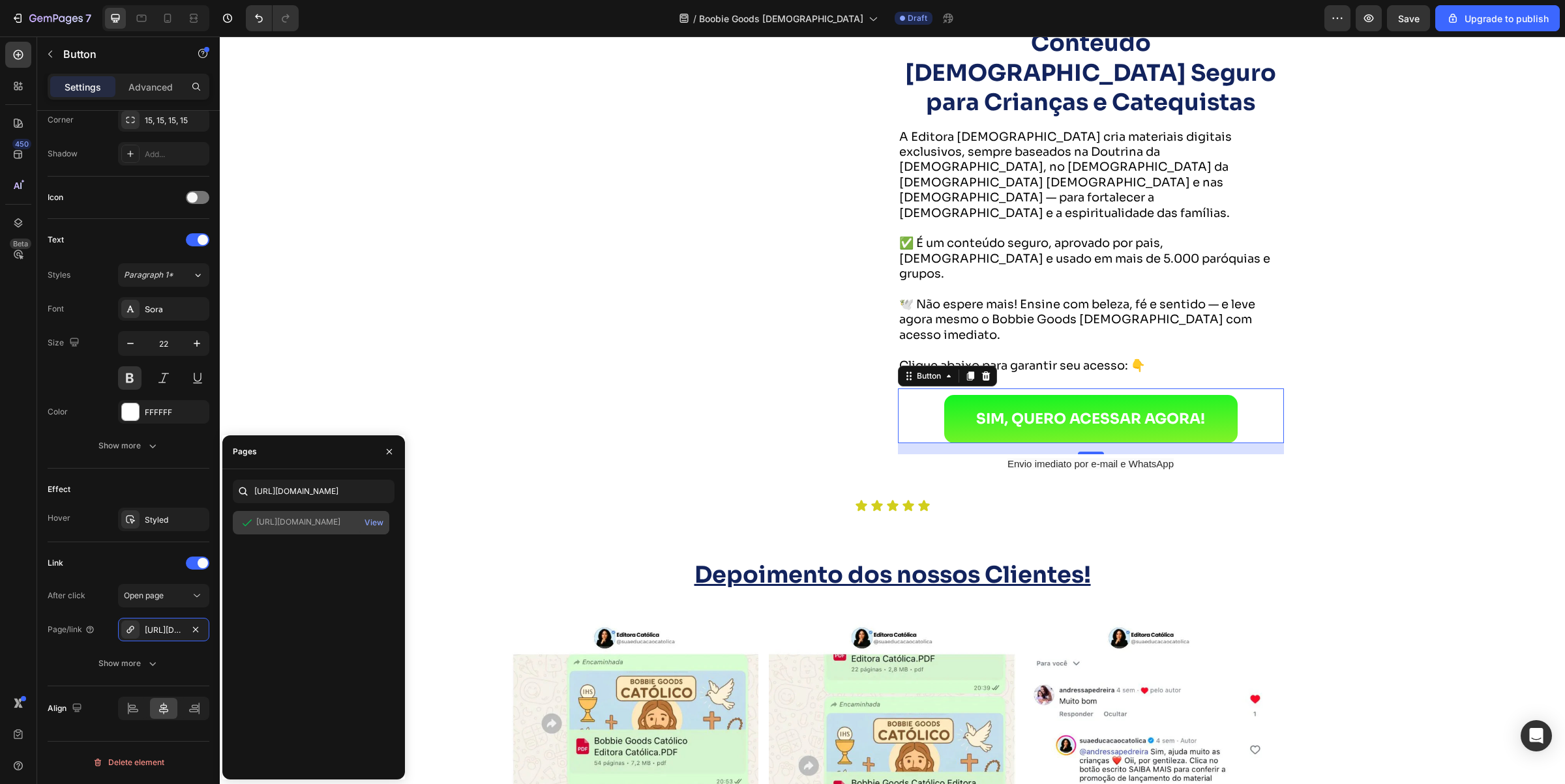
scroll to position [0, 0]
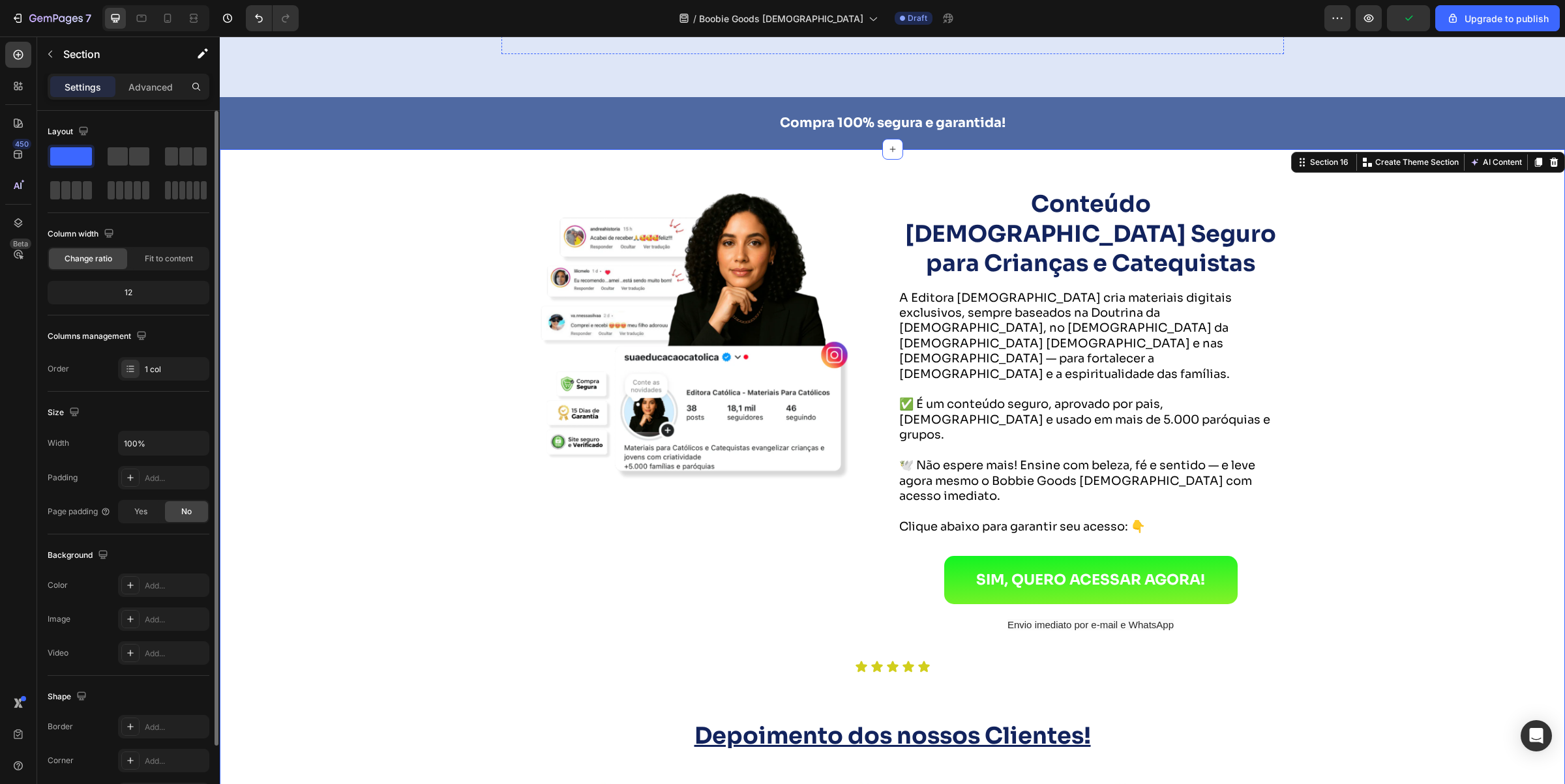
scroll to position [5506, 0]
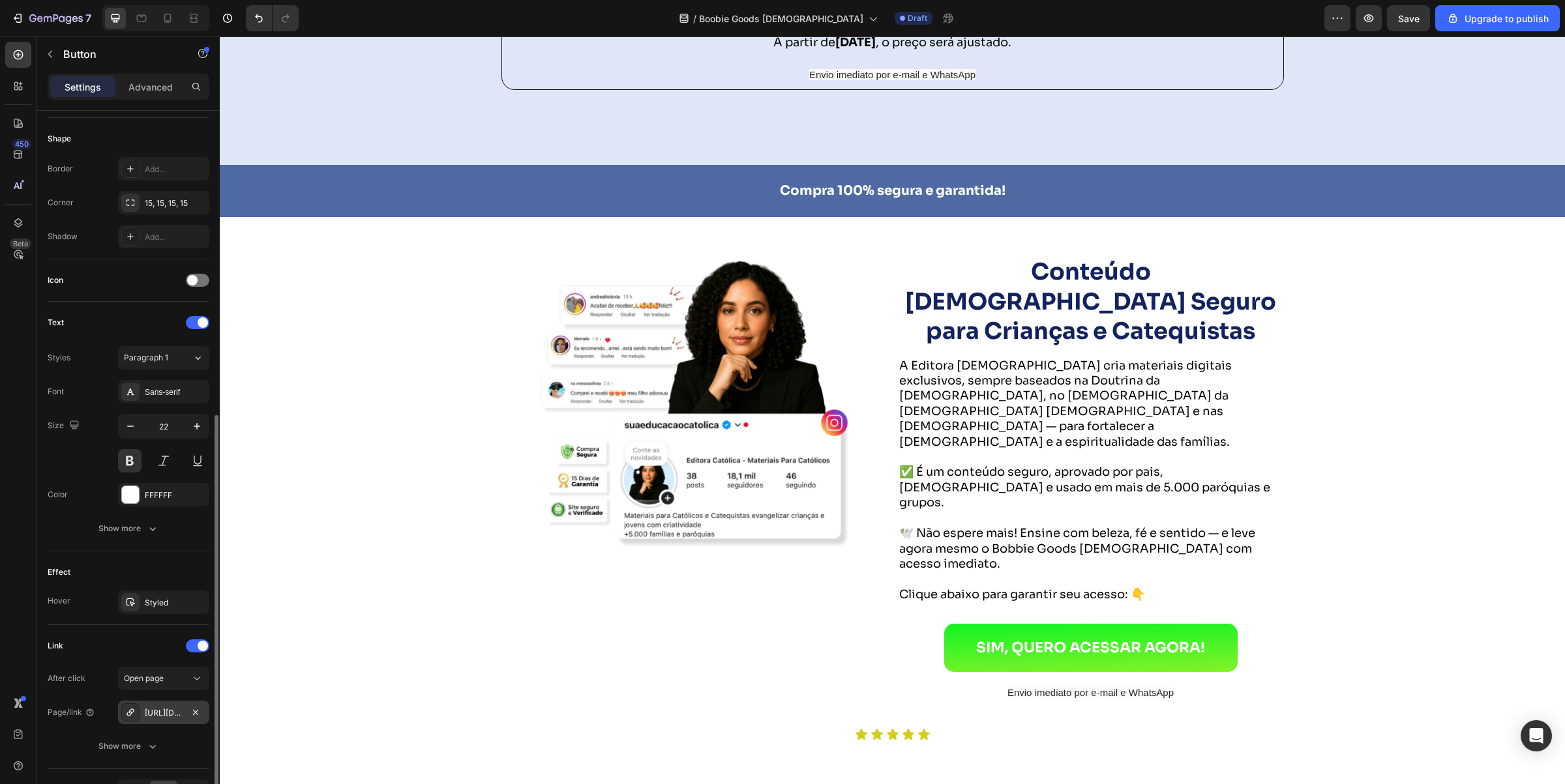
scroll to position [326, 0]
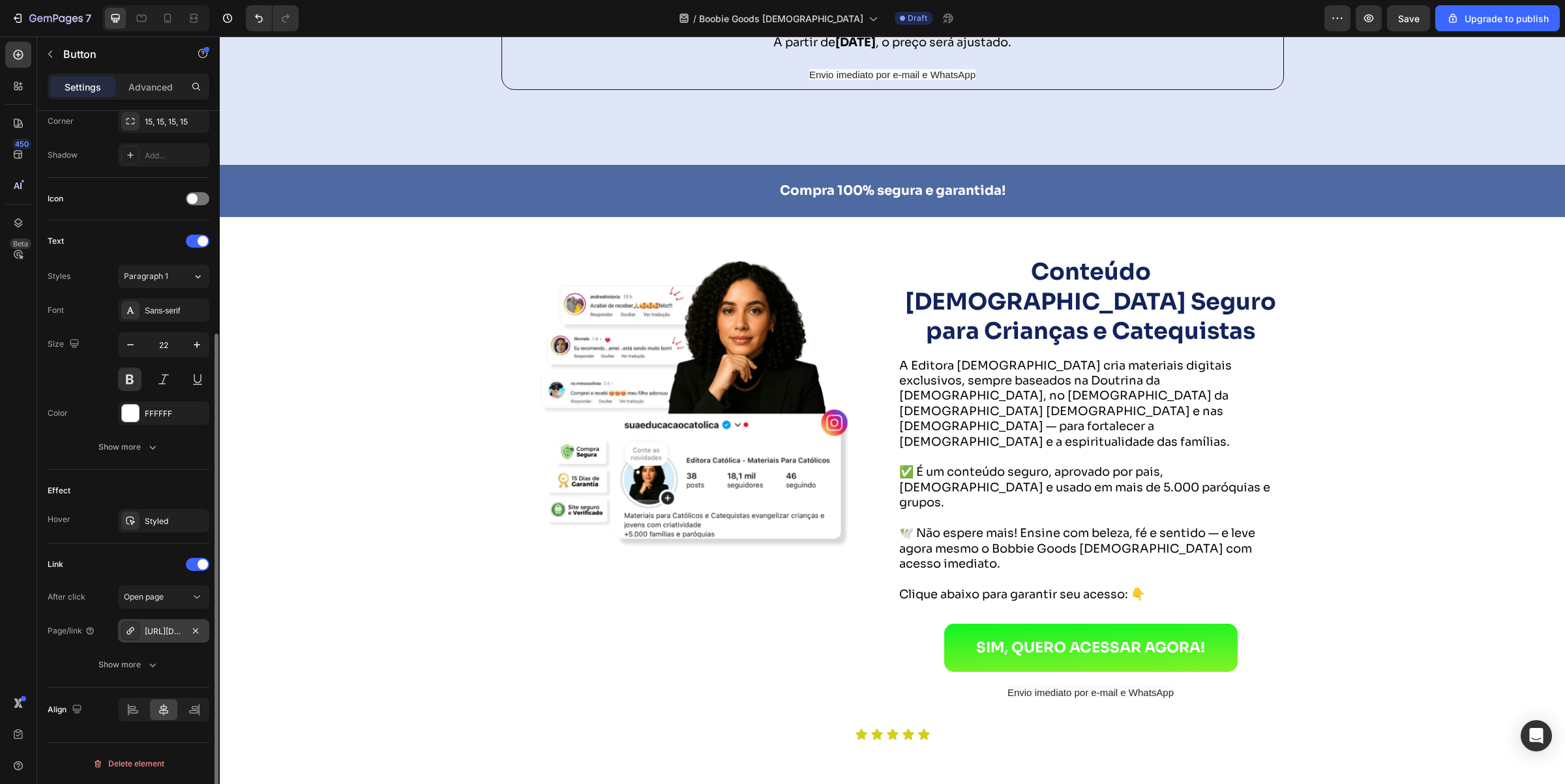
click at [163, 638] on div "[URL][DOMAIN_NAME]" at bounding box center [164, 632] width 38 height 12
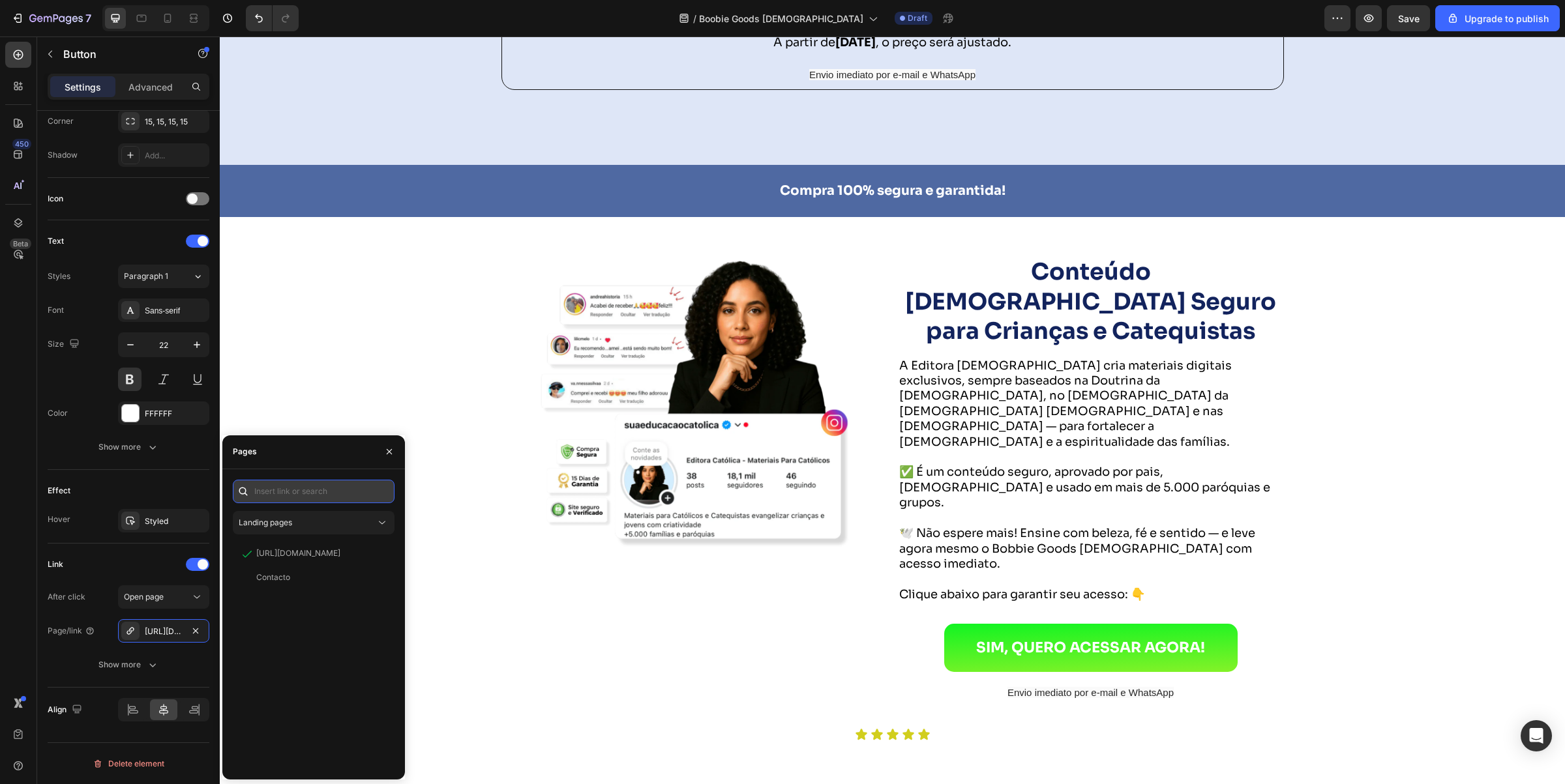
click at [314, 486] on input "text" at bounding box center [313, 491] width 162 height 23
paste input "[URL][DOMAIN_NAME]"
type input "[URL][DOMAIN_NAME]"
click at [301, 524] on div "[URL][DOMAIN_NAME]" at bounding box center [298, 523] width 84 height 12
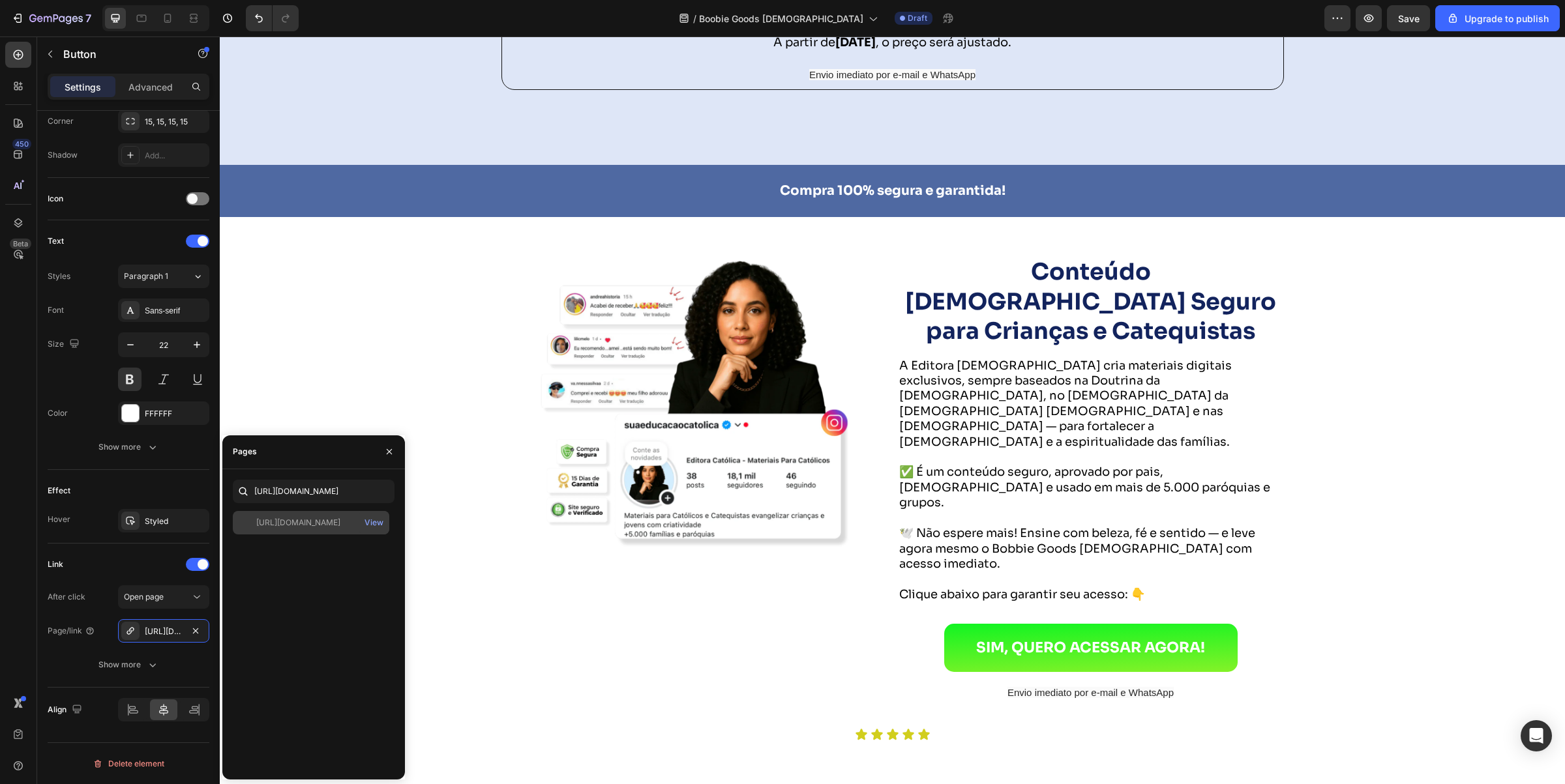
scroll to position [0, 0]
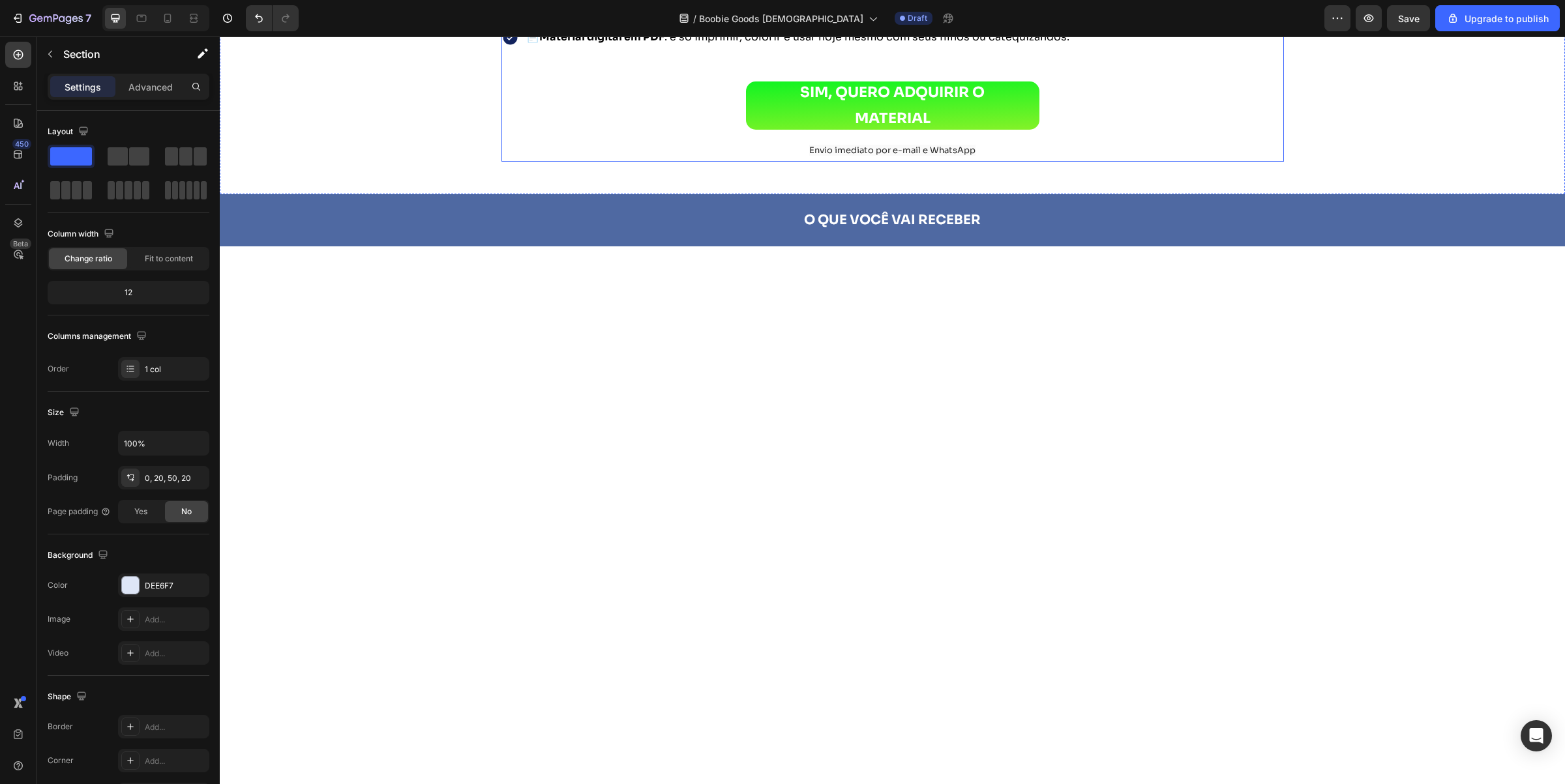
scroll to position [1269, 0]
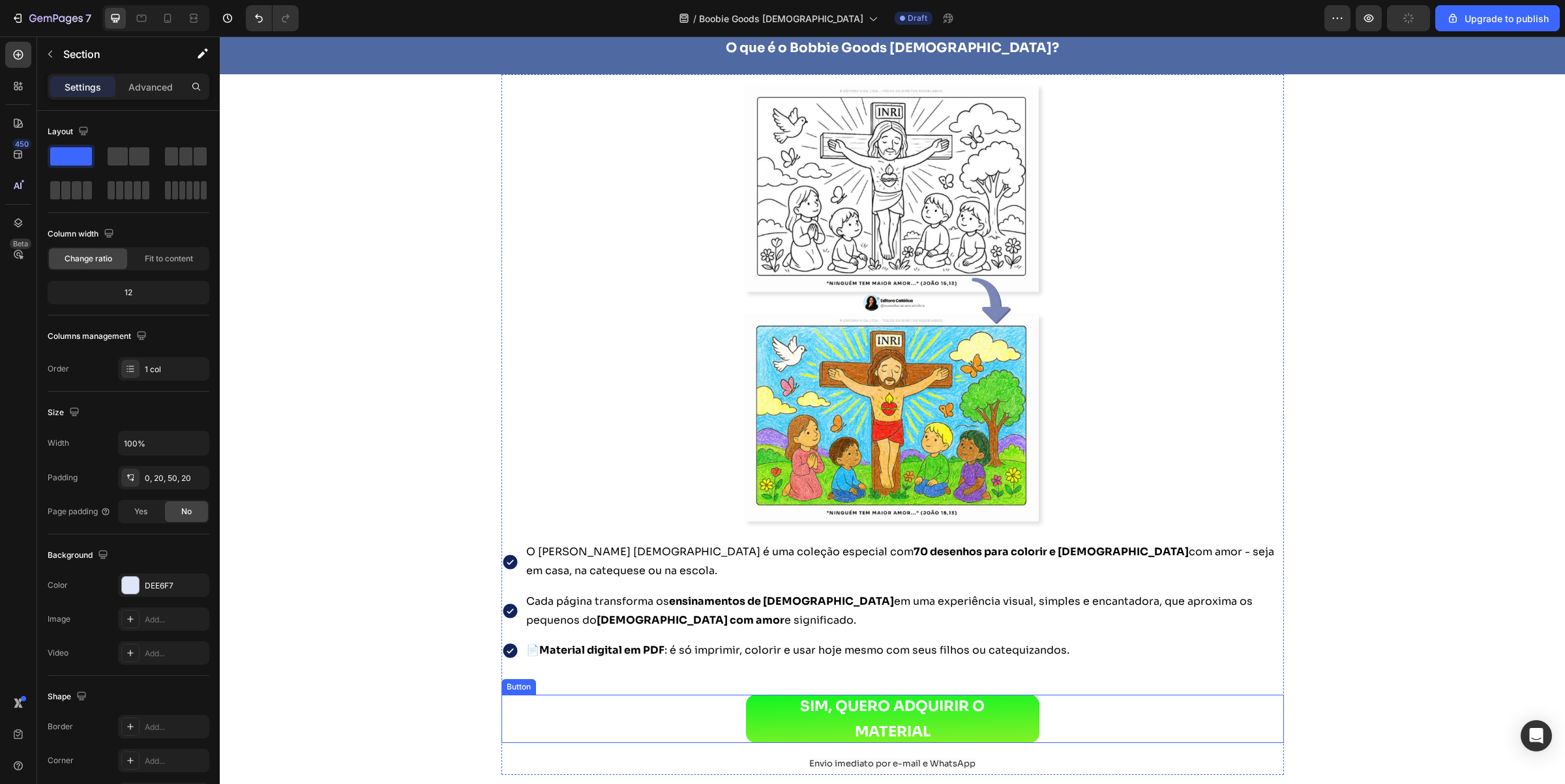
click at [702, 717] on div "SIM, QUERO ADQUIRIR O MATERIAL Button" at bounding box center [893, 719] width 783 height 48
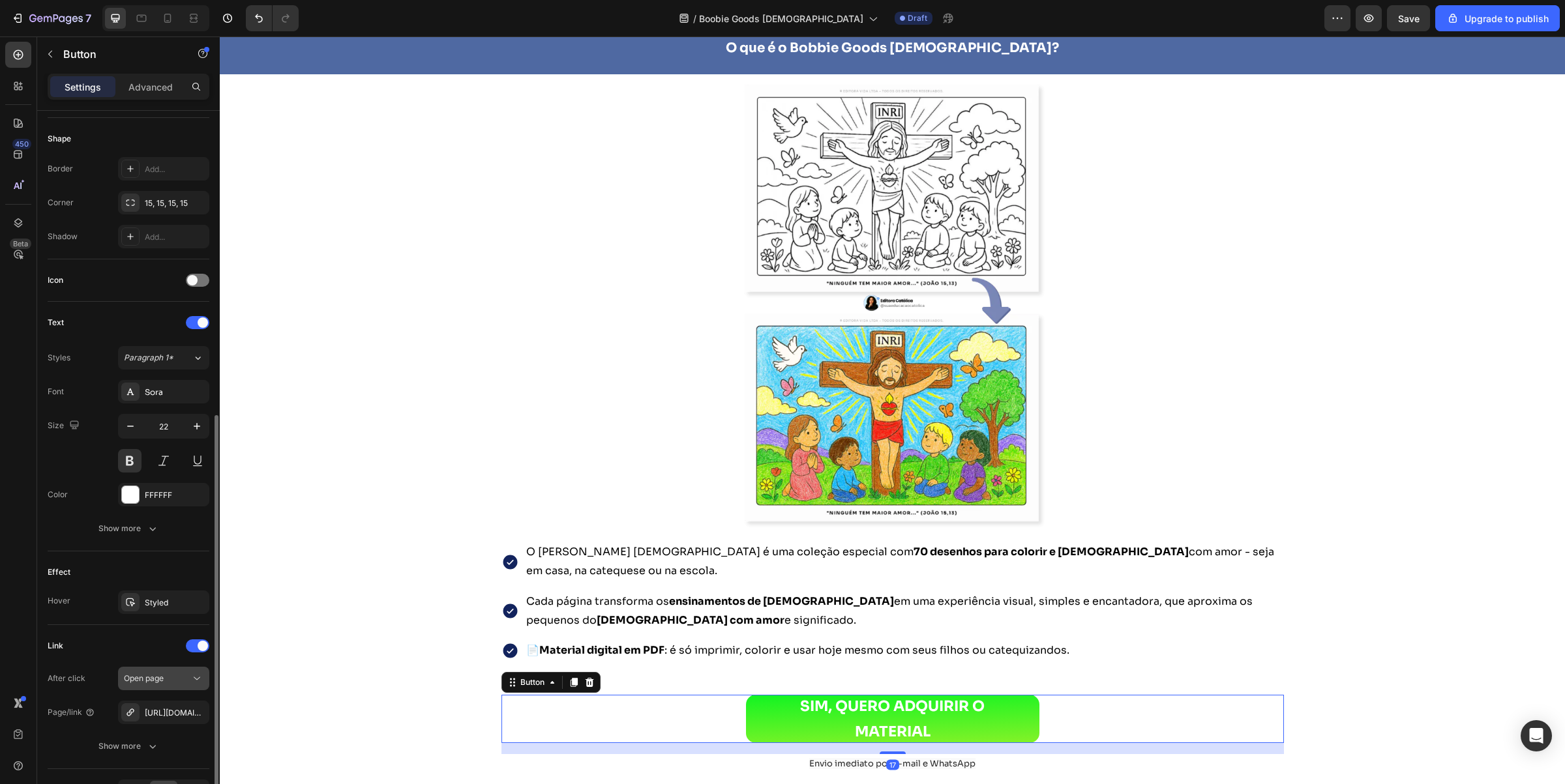
scroll to position [326, 0]
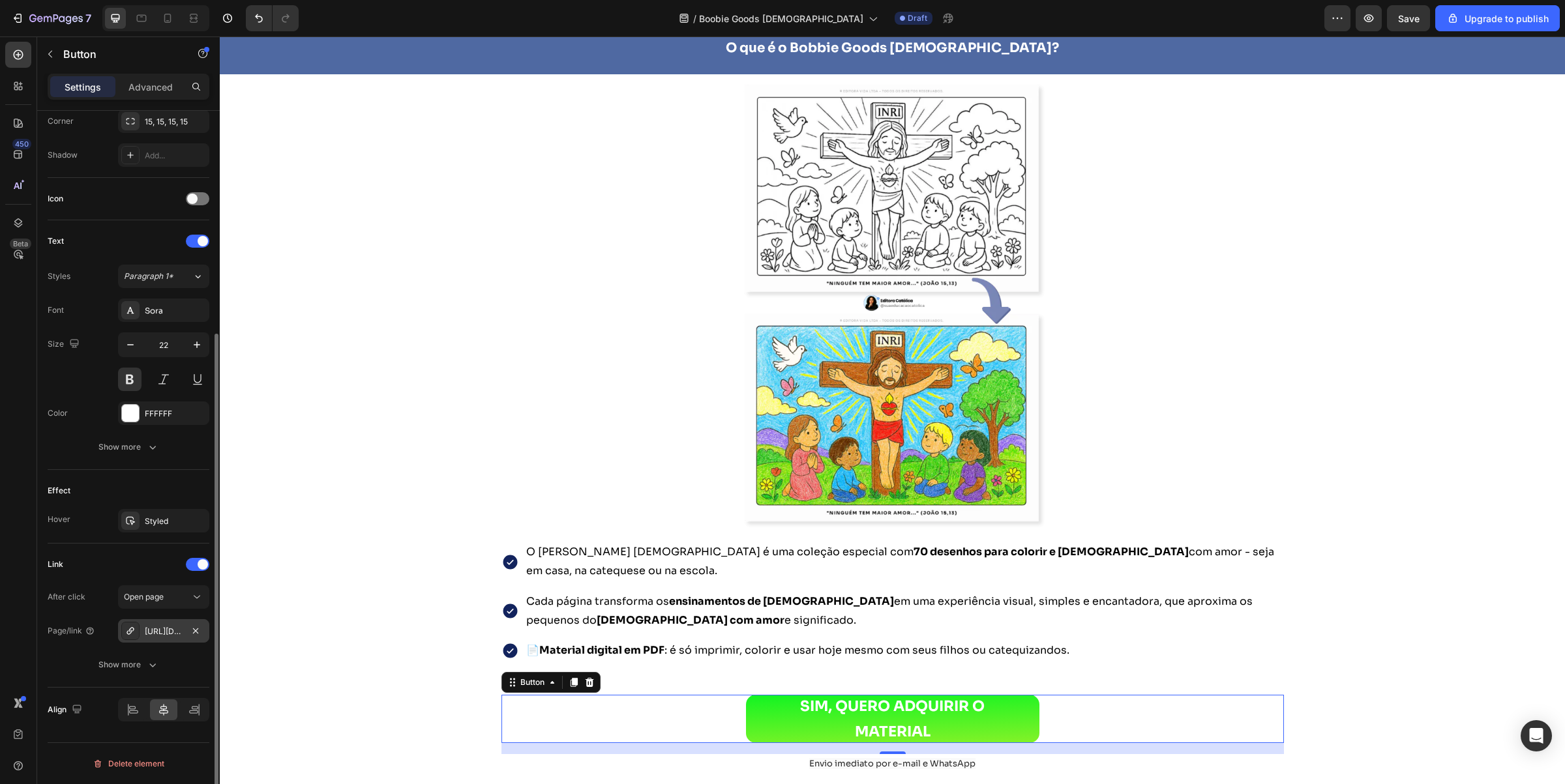
click at [157, 640] on div "[URL][DOMAIN_NAME]" at bounding box center [163, 631] width 91 height 23
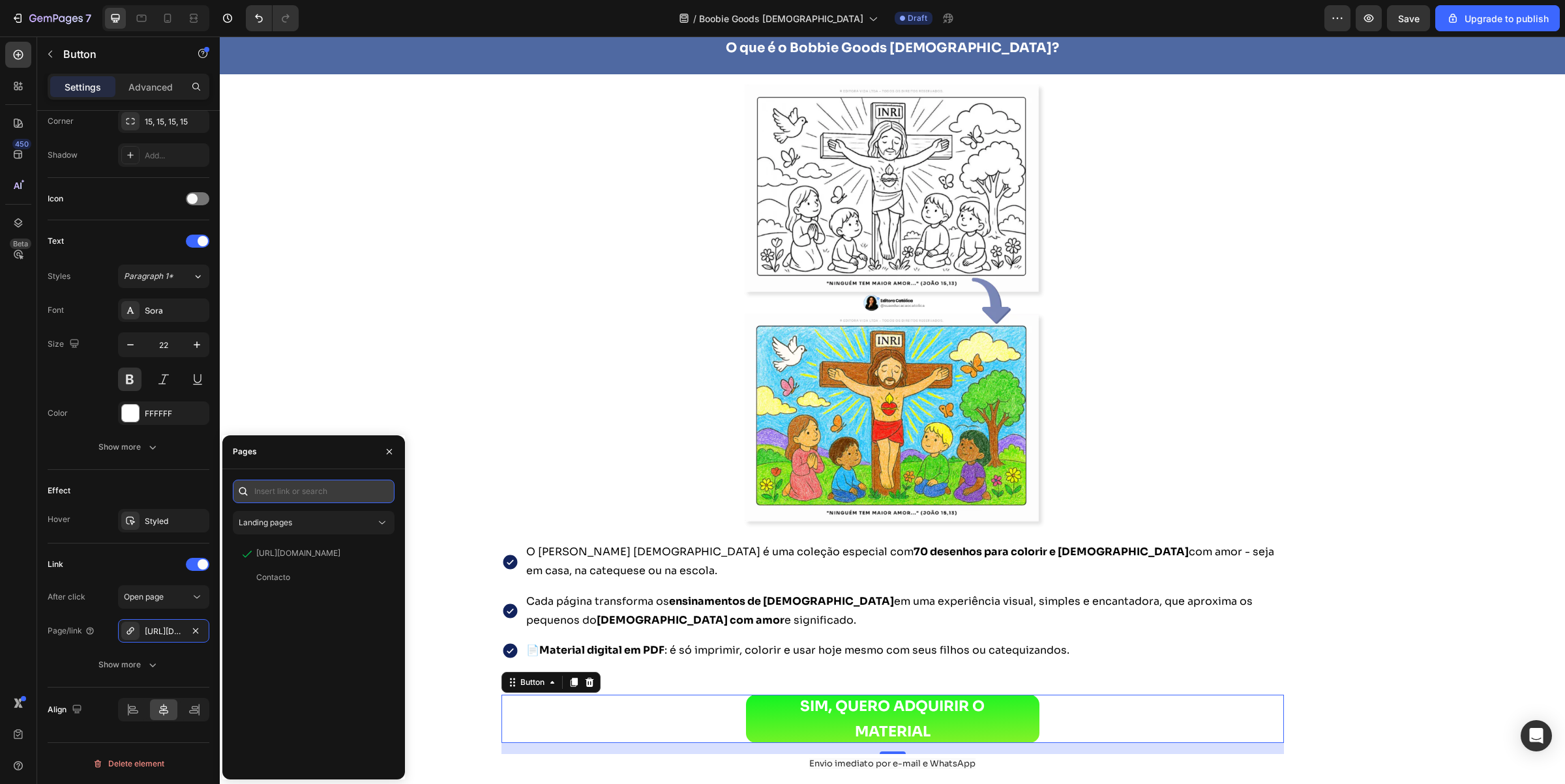
click at [334, 483] on input "text" at bounding box center [313, 491] width 162 height 23
paste input "[URL][DOMAIN_NAME]"
type input "[URL][DOMAIN_NAME]"
click at [300, 529] on div "[URL][DOMAIN_NAME] View" at bounding box center [311, 523] width 157 height 23
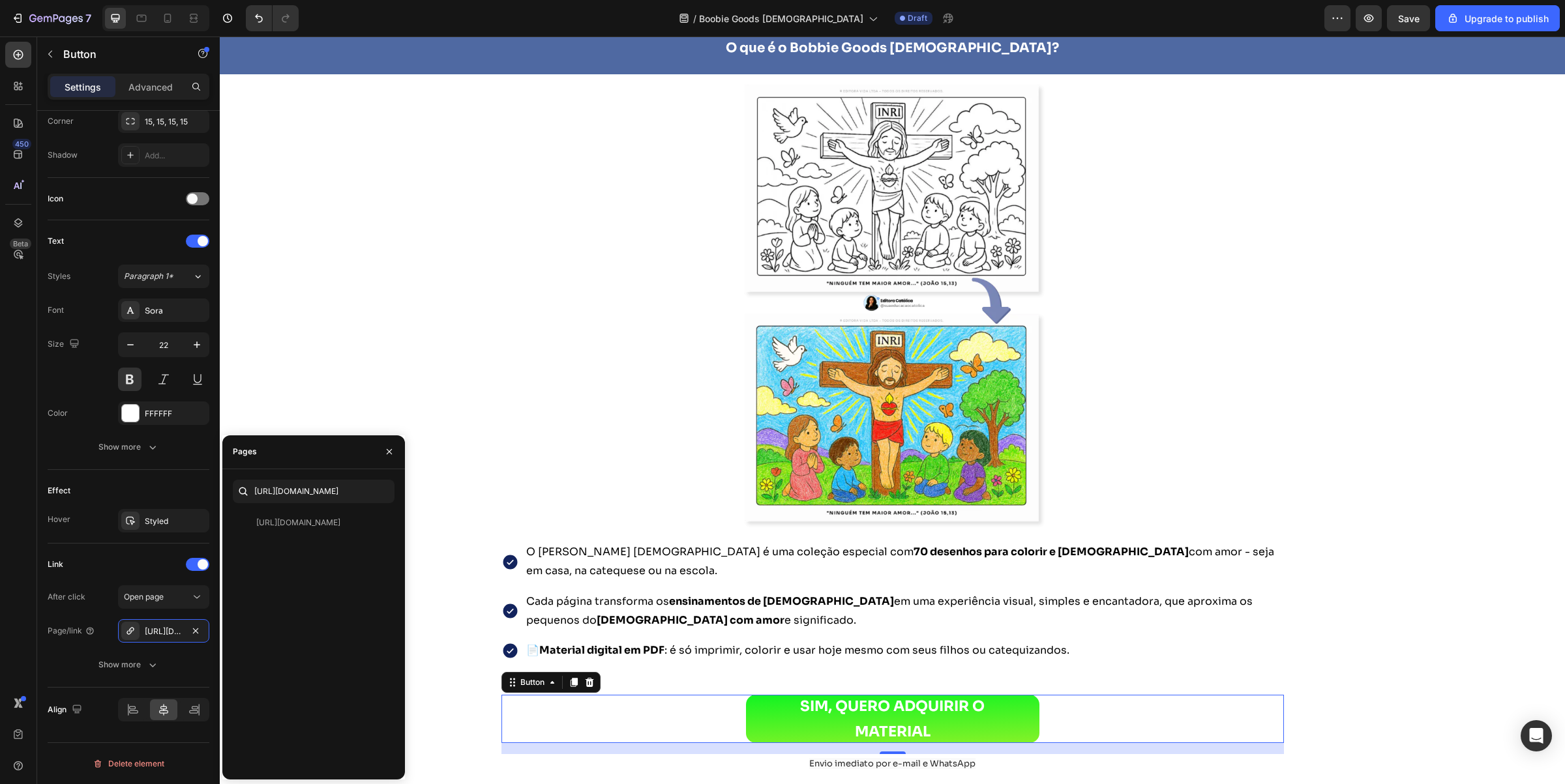
scroll to position [0, 0]
click at [576, 345] on div "Image O [PERSON_NAME] Católico é uma coleção especial com 70 desenhos para colo…" at bounding box center [893, 425] width 783 height 701
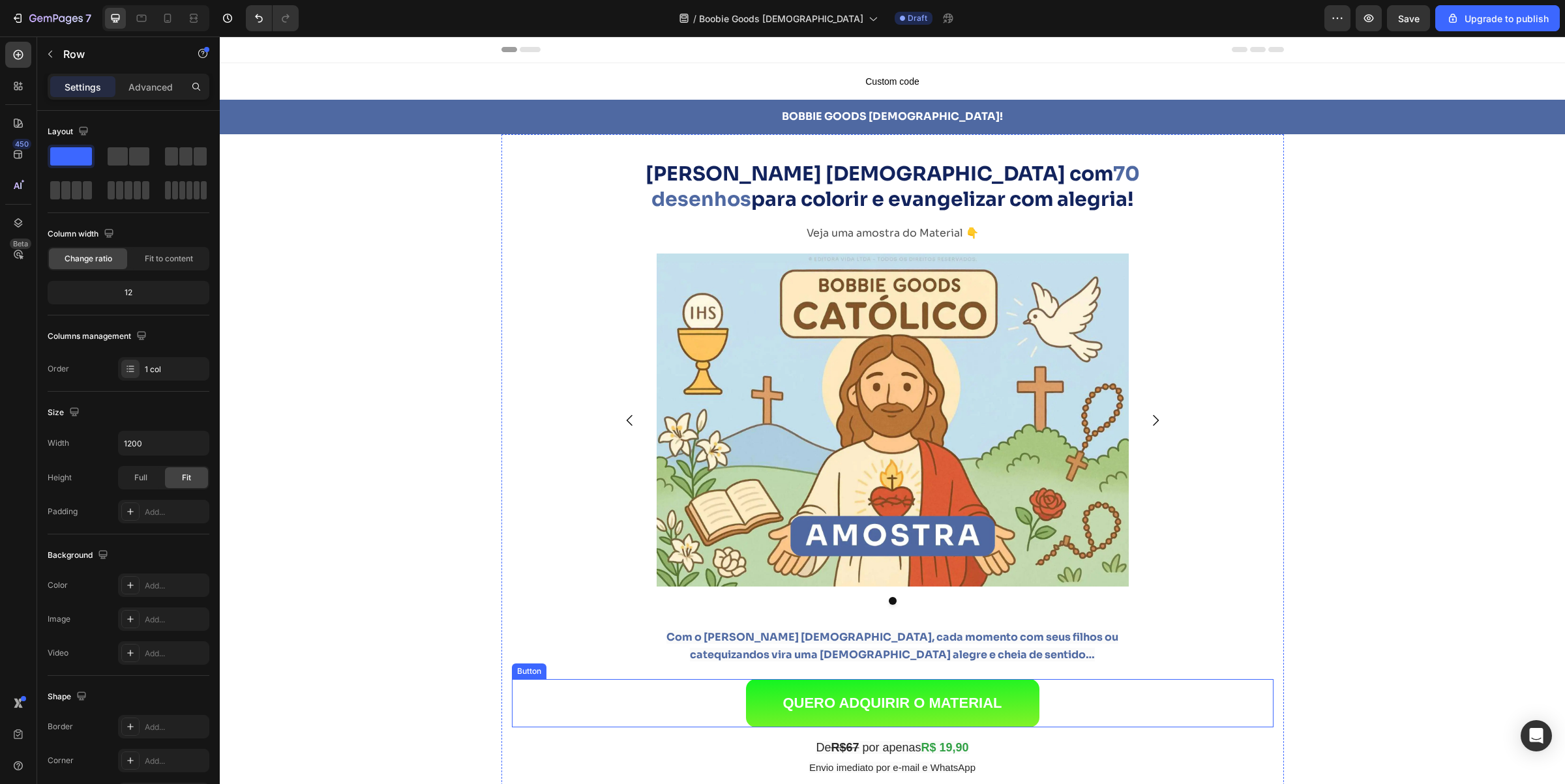
click at [695, 701] on div "QUERO ADQUIRIR O MATERIAL Button" at bounding box center [893, 704] width 762 height 48
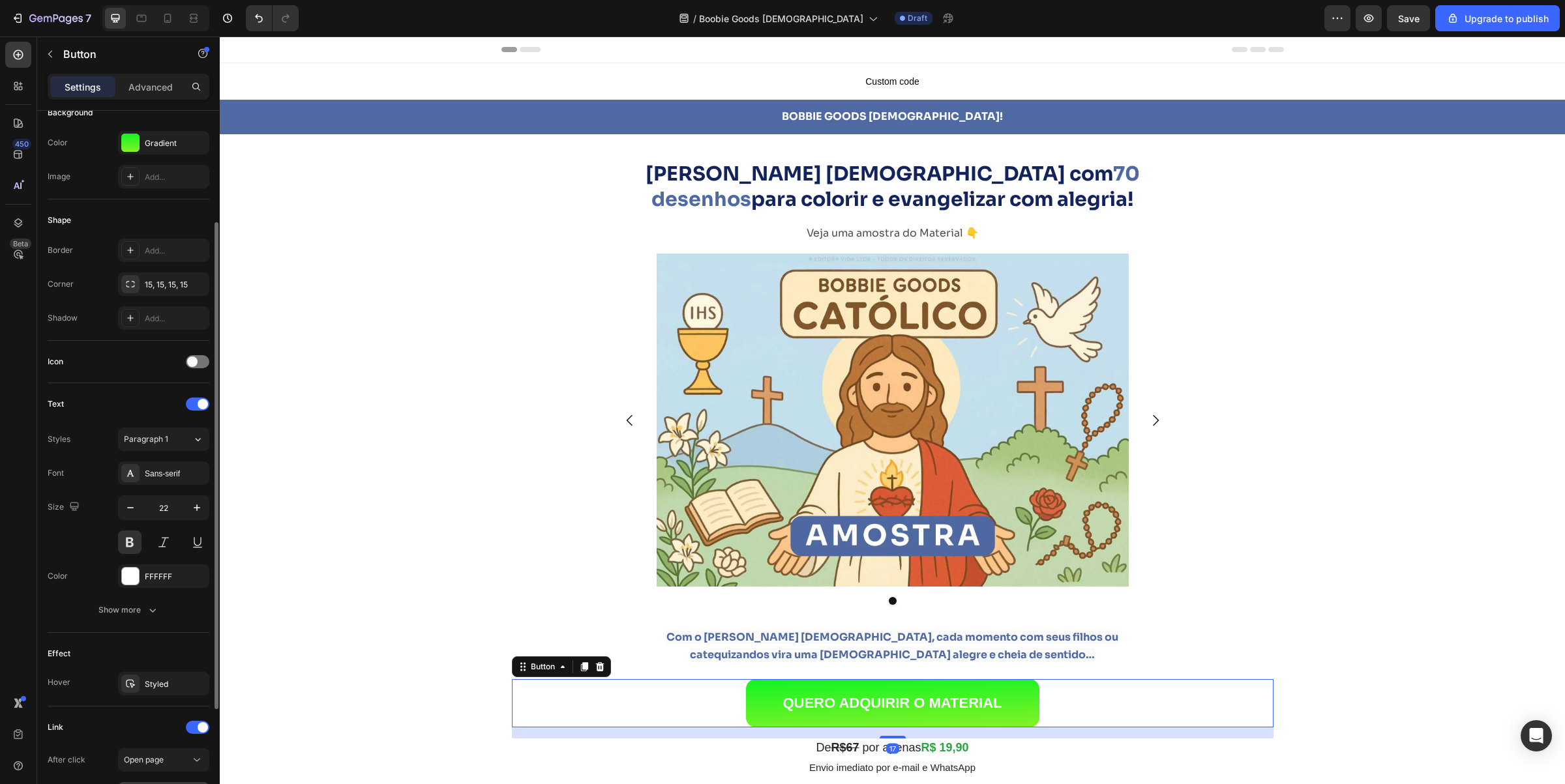
scroll to position [328, 0]
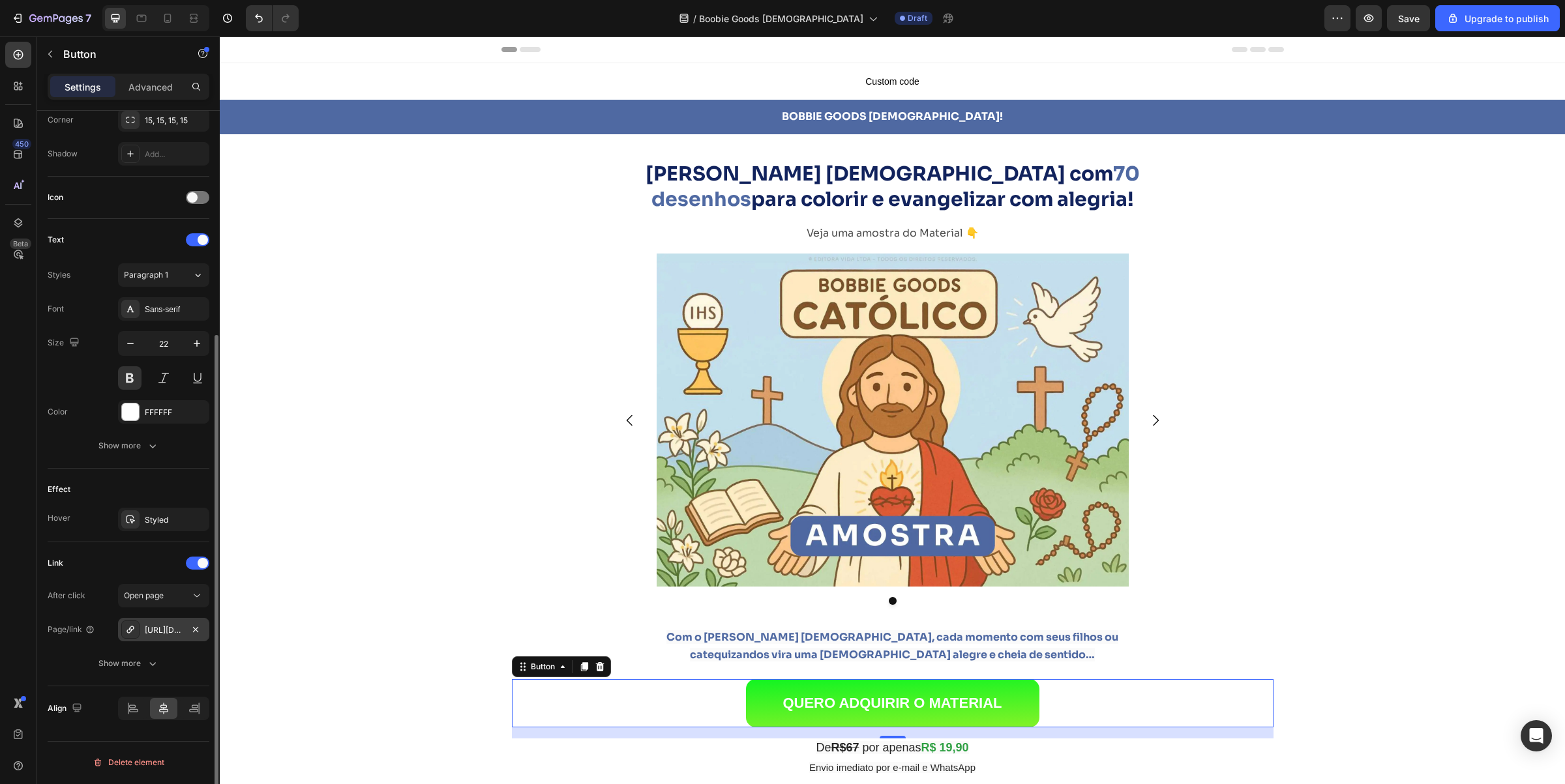
click at [155, 633] on div "[URL][DOMAIN_NAME]" at bounding box center [164, 630] width 38 height 12
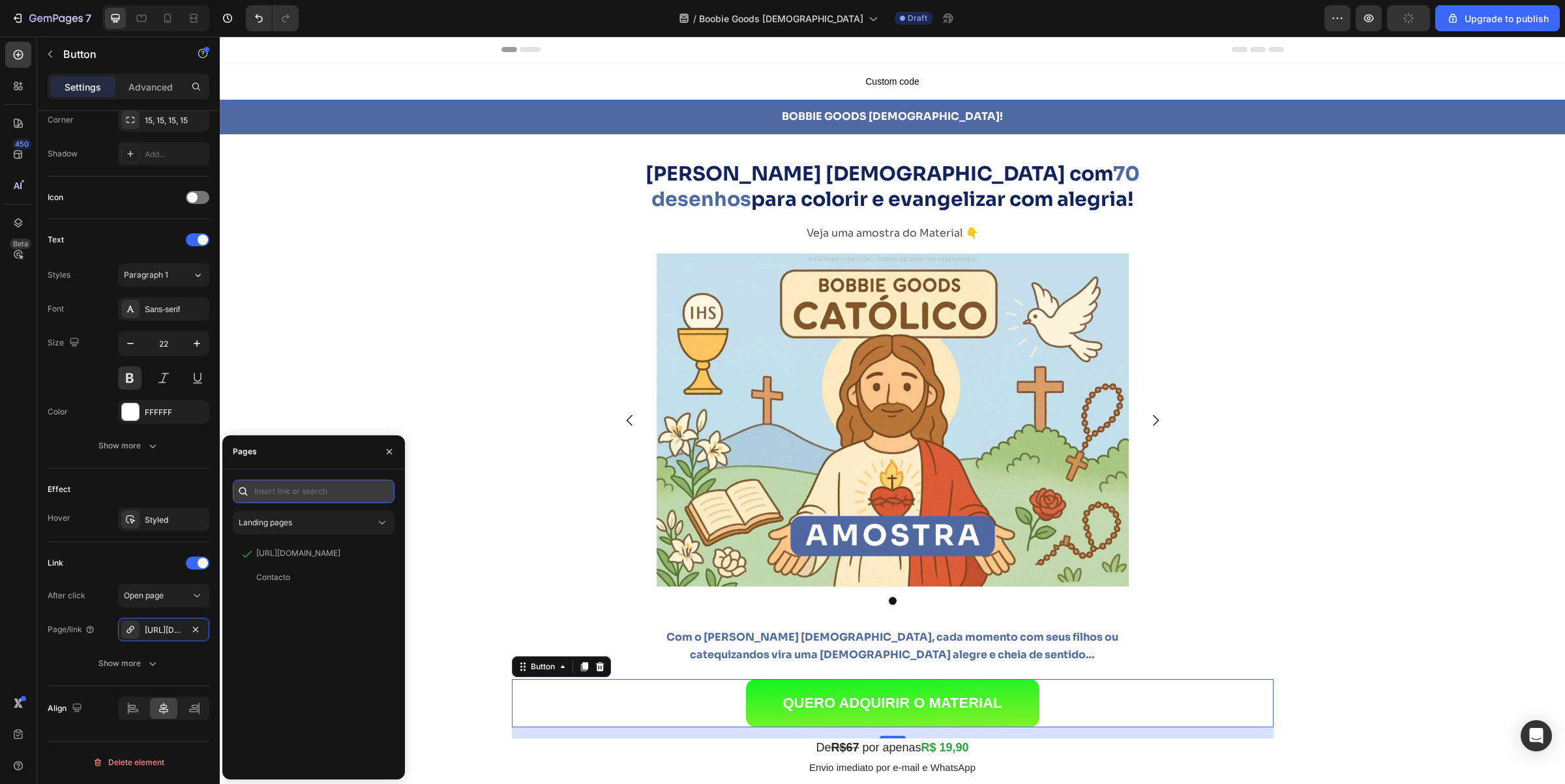
click at [288, 486] on input "text" at bounding box center [313, 491] width 162 height 23
paste input "[URL][DOMAIN_NAME]"
type input "[URL][DOMAIN_NAME]"
click at [278, 529] on div "[URL][DOMAIN_NAME] View" at bounding box center [311, 523] width 157 height 23
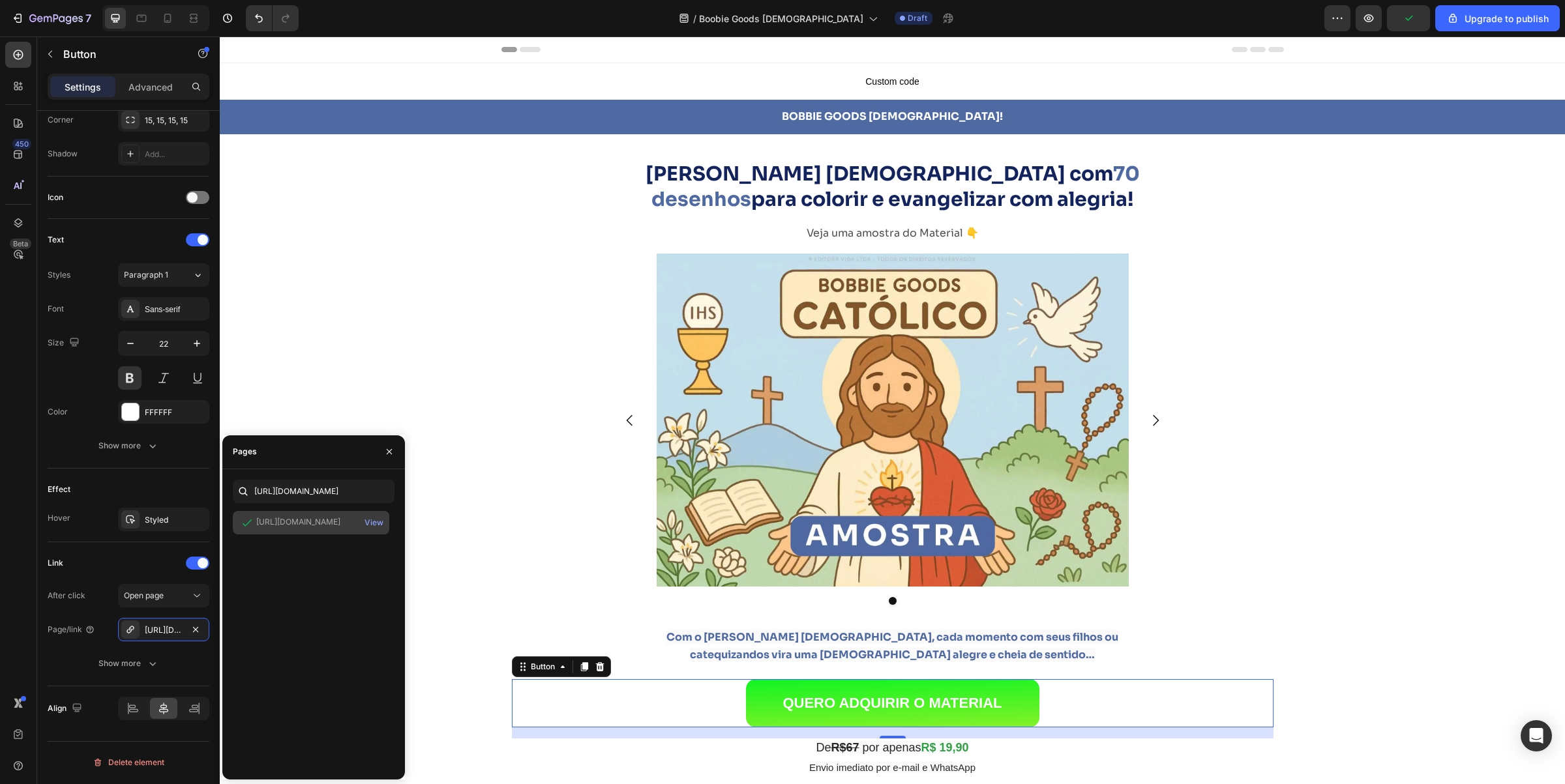
scroll to position [0, 0]
click at [378, 378] on div "Bobbie Goods [DEMOGRAPHIC_DATA] com 70 desenhos para colorir e [DEMOGRAPHIC_DAT…" at bounding box center [892, 704] width 1346 height 1138
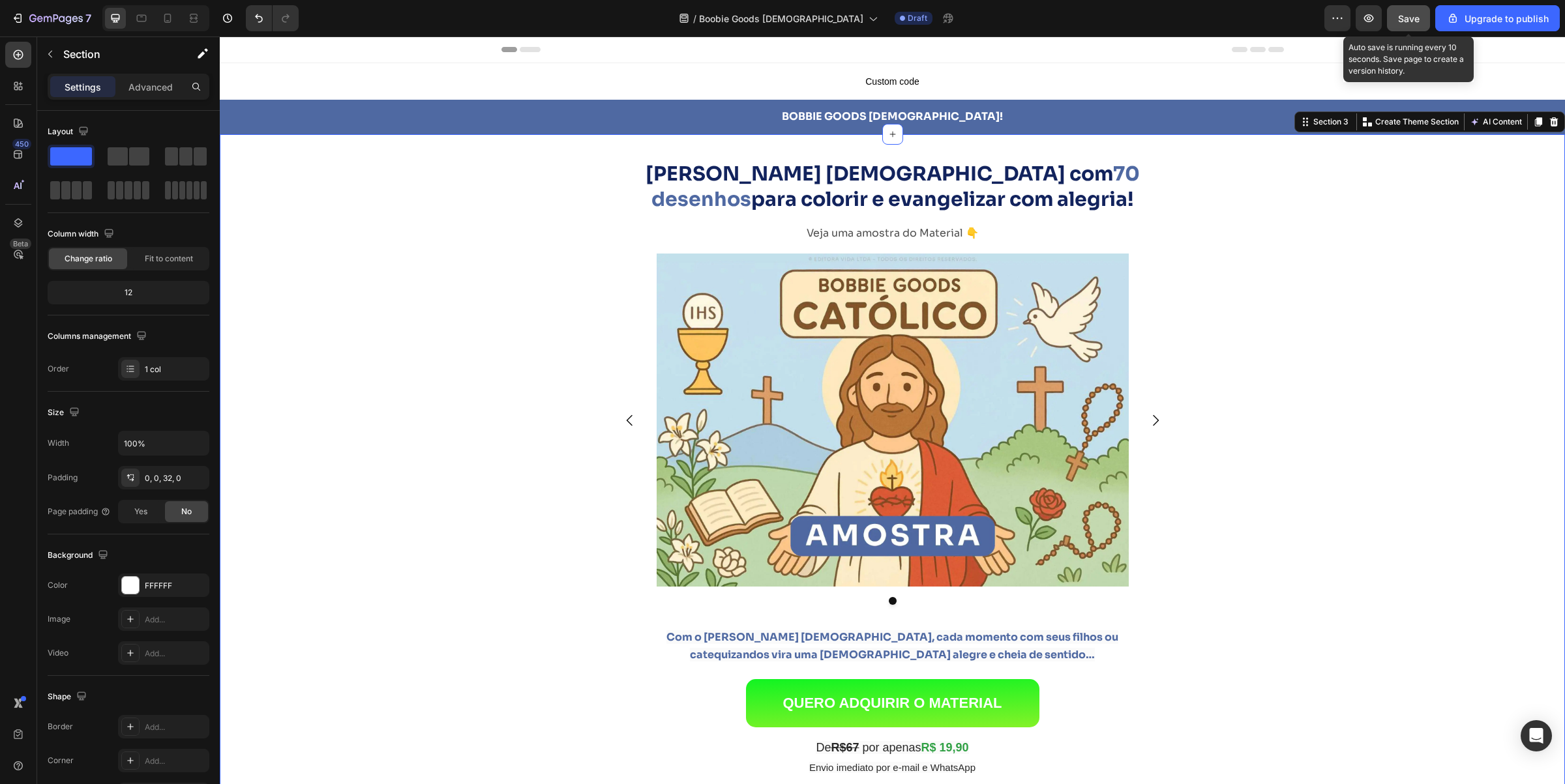
click at [1420, 16] on span "Save" at bounding box center [1408, 18] width 21 height 11
click at [1375, 20] on icon "button" at bounding box center [1369, 18] width 13 height 13
click at [1401, 21] on span "Save" at bounding box center [1408, 18] width 21 height 11
